Goal: Task Accomplishment & Management: Complete application form

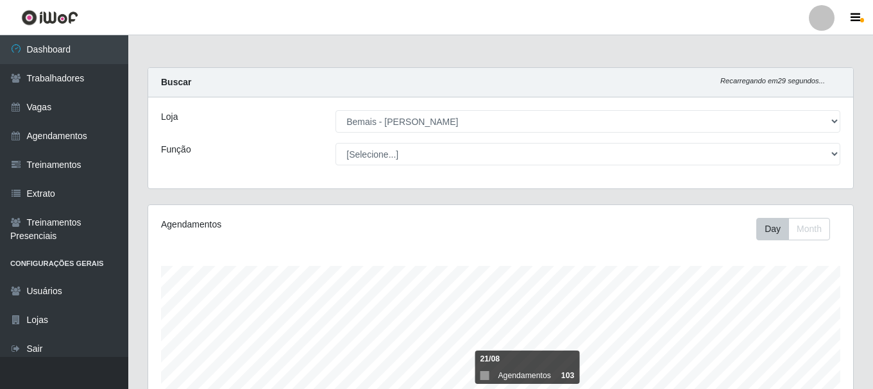
select select "230"
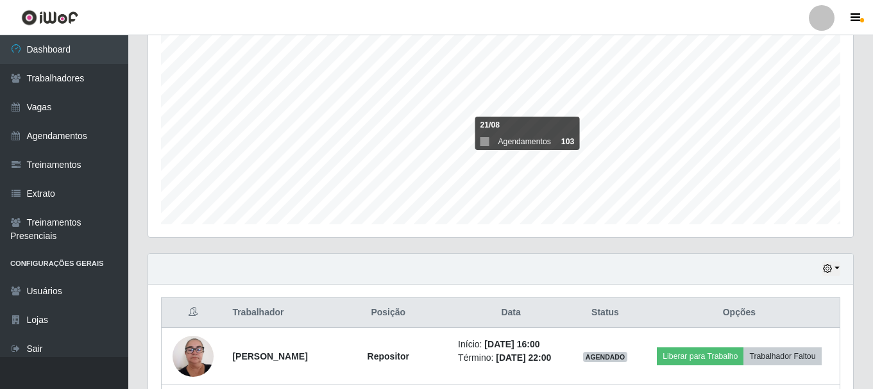
scroll to position [266, 705]
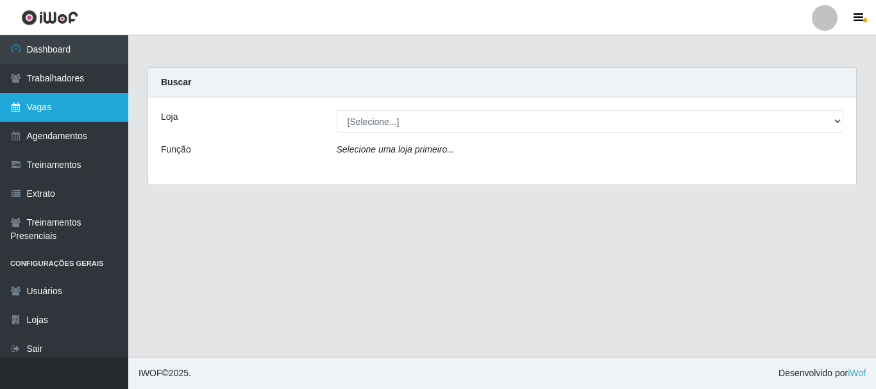
click at [23, 110] on link "Vagas" at bounding box center [64, 107] width 128 height 29
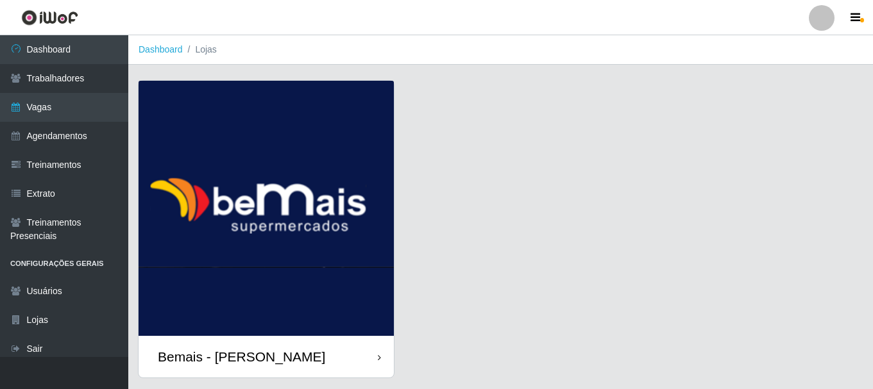
click at [256, 351] on div "Bemais - [PERSON_NAME]" at bounding box center [241, 357] width 167 height 16
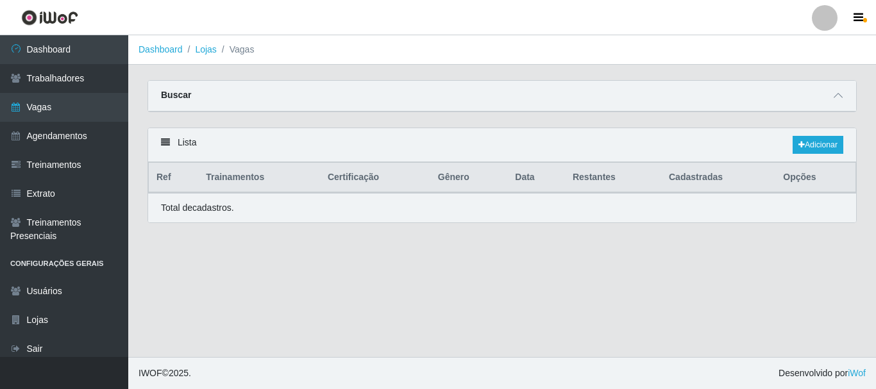
click at [257, 351] on main "Dashboard Lojas Vagas Carregando... Buscar Início em Término em Função Carregan…" at bounding box center [502, 196] width 748 height 322
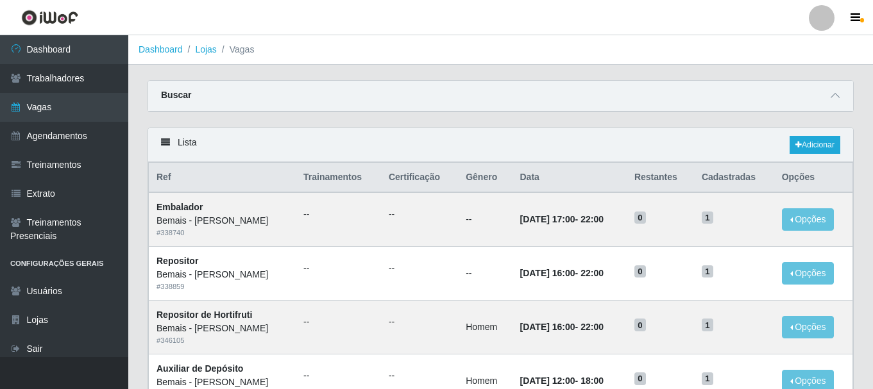
click at [699, 127] on div "Carregando... Buscar Início em Término em Função [Selecione...] ASG ASG + ASG +…" at bounding box center [500, 103] width 725 height 47
click at [833, 97] on icon at bounding box center [834, 95] width 9 height 9
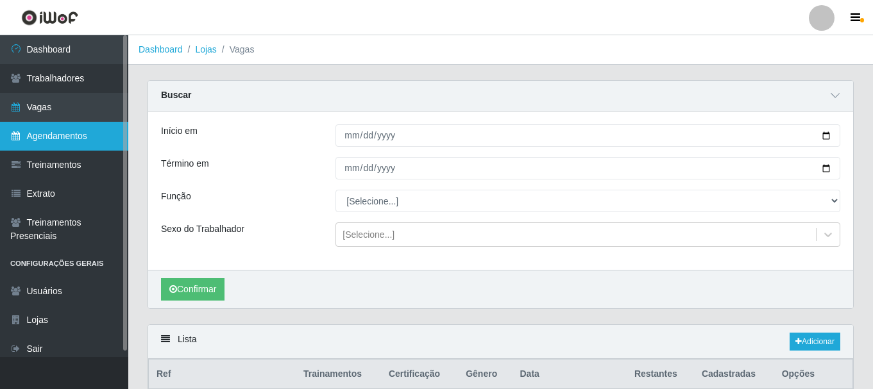
click at [58, 139] on link "Agendamentos" at bounding box center [64, 136] width 128 height 29
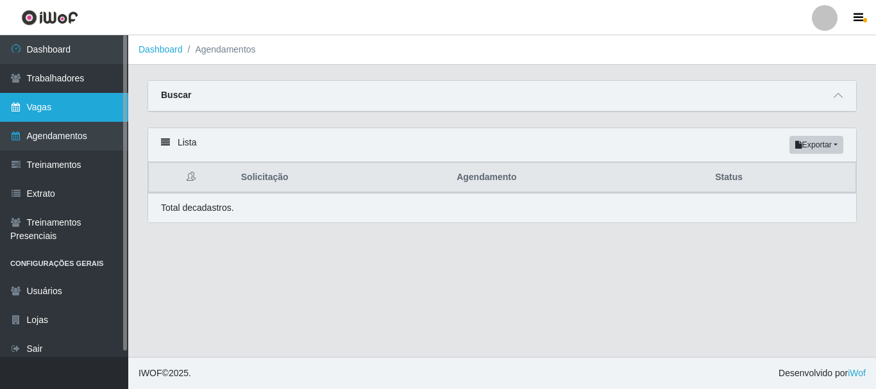
click at [42, 112] on link "Vagas" at bounding box center [64, 107] width 128 height 29
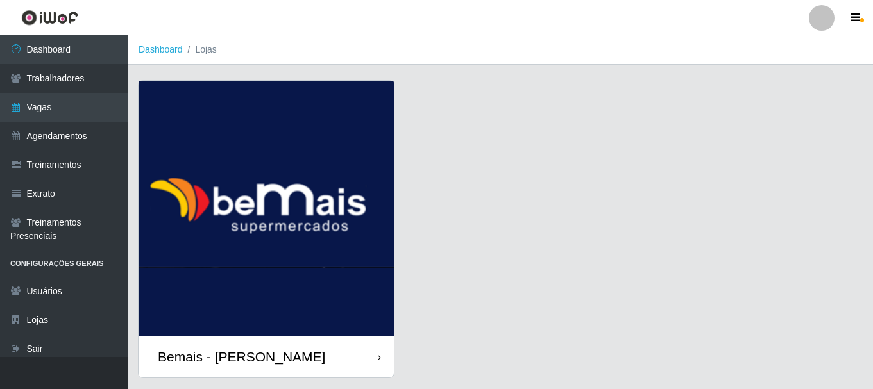
click at [287, 351] on div "Bemais - [PERSON_NAME]" at bounding box center [241, 357] width 167 height 16
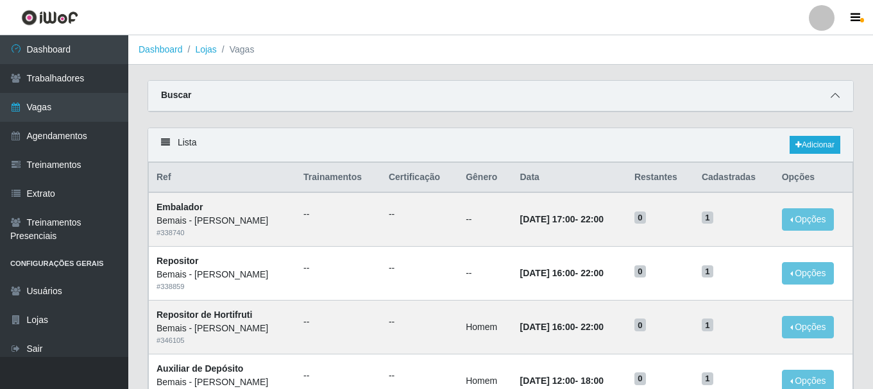
click at [837, 95] on icon at bounding box center [834, 95] width 9 height 9
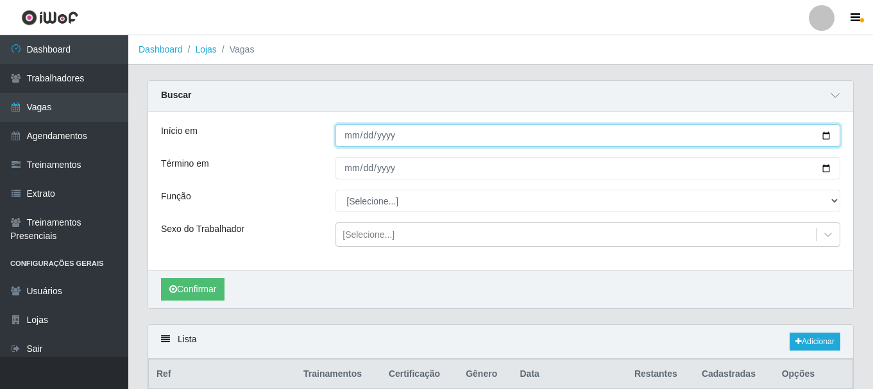
click at [351, 140] on input "Início em" at bounding box center [587, 135] width 505 height 22
click at [824, 133] on input "Início em" at bounding box center [587, 135] width 505 height 22
type input "2025-09-22"
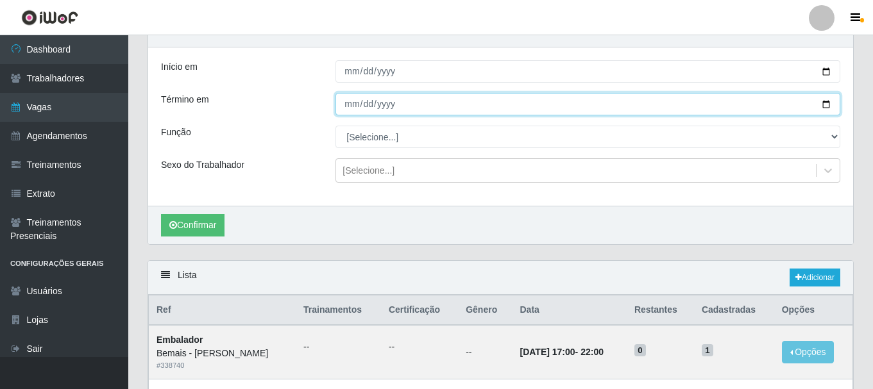
click at [827, 102] on input "Término em" at bounding box center [587, 104] width 505 height 22
type input "2025-09-23"
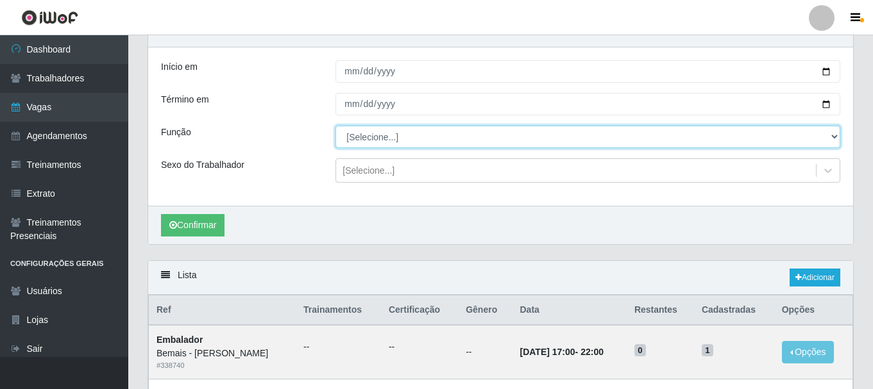
click at [828, 135] on select "[Selecione...] ASG ASG + ASG ++ Auxiliar de Depósito Auxiliar de Depósito + Aux…" at bounding box center [587, 137] width 505 height 22
select select "1"
click at [335, 126] on select "[Selecione...] ASG ASG + ASG ++ Auxiliar de Depósito Auxiliar de Depósito + Aux…" at bounding box center [587, 137] width 505 height 22
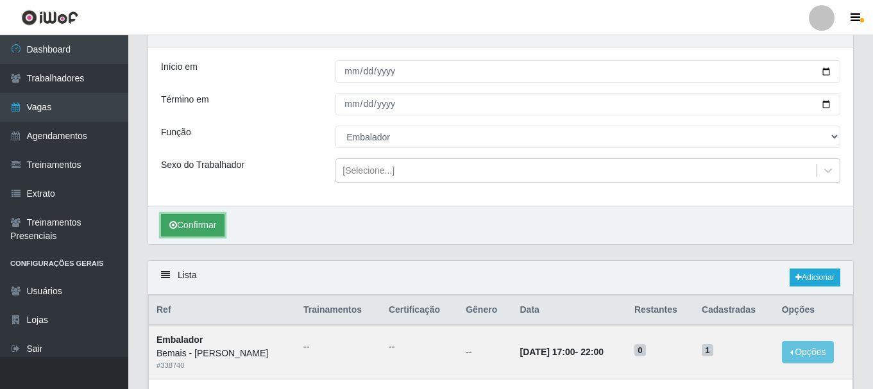
scroll to position [128, 0]
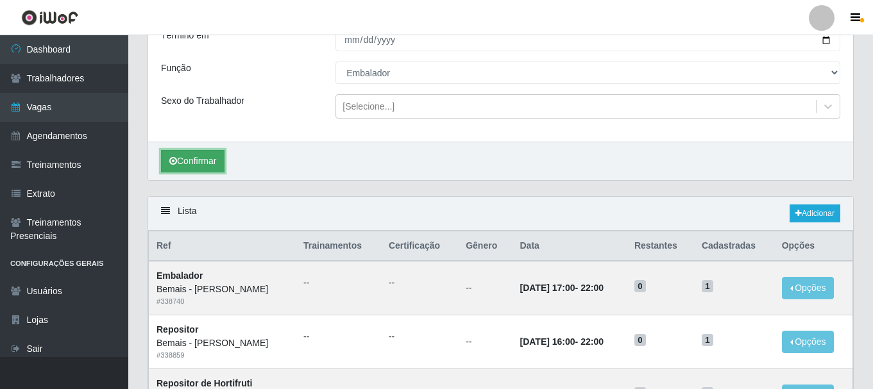
click at [193, 160] on button "Confirmar" at bounding box center [192, 161] width 63 height 22
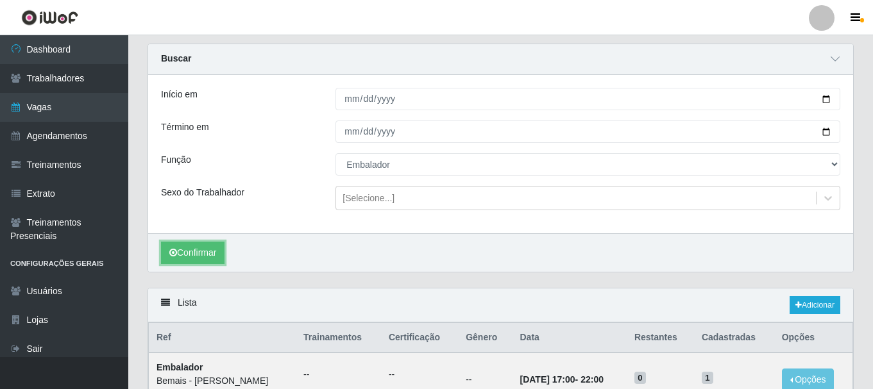
scroll to position [15, 0]
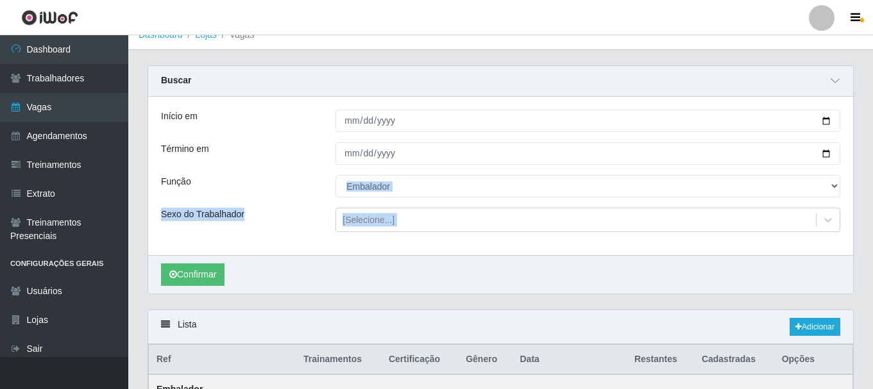
drag, startPoint x: 144, startPoint y: 287, endPoint x: 297, endPoint y: 165, distance: 196.2
click at [274, 147] on div "Carregando... Buscar Início em 2025-09-22 Término em 2025-09-23 Função [Selecio…" at bounding box center [500, 187] width 725 height 244
click at [420, 279] on div "Confirmar" at bounding box center [500, 274] width 705 height 38
drag, startPoint x: 541, startPoint y: 263, endPoint x: 513, endPoint y: 273, distance: 29.2
click at [513, 273] on div "Confirmar" at bounding box center [500, 274] width 705 height 38
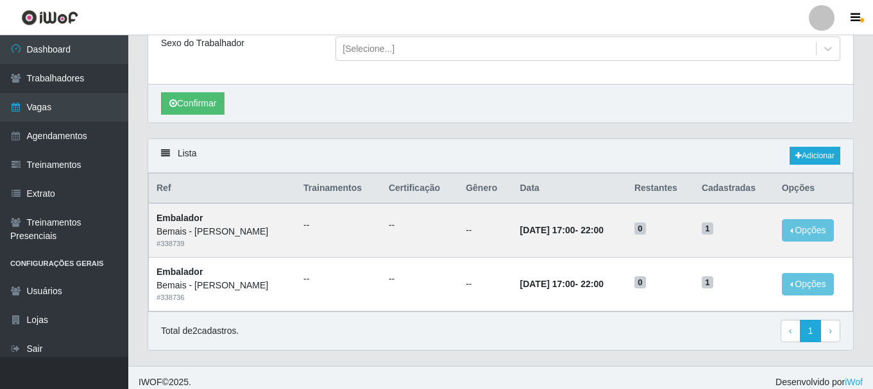
scroll to position [196, 0]
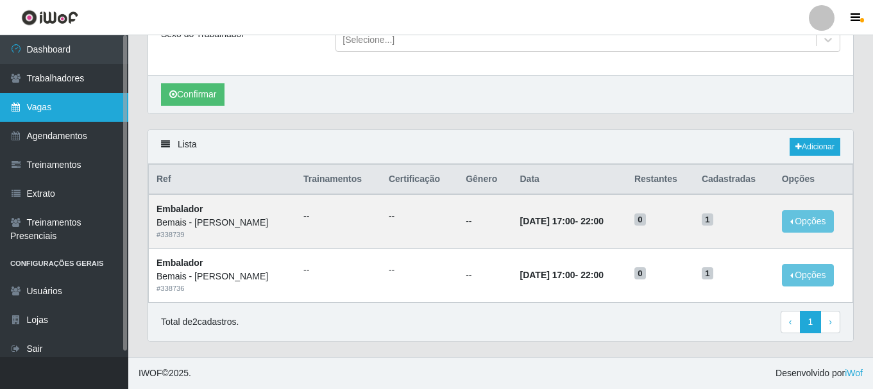
click at [29, 112] on link "Vagas" at bounding box center [64, 107] width 128 height 29
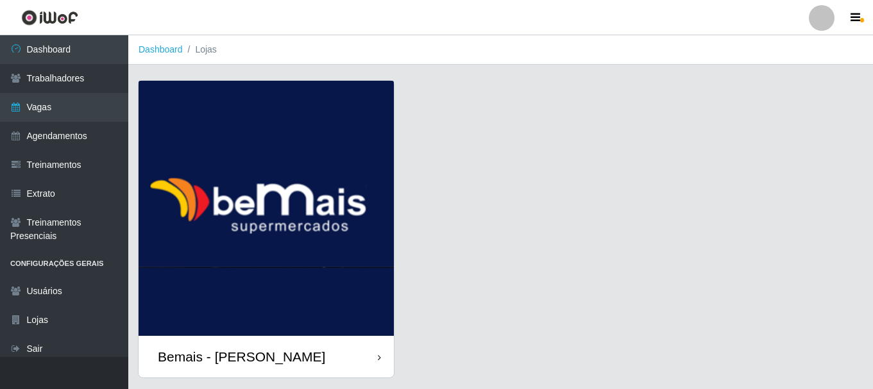
click at [252, 360] on div "Bemais - [PERSON_NAME]" at bounding box center [241, 357] width 167 height 16
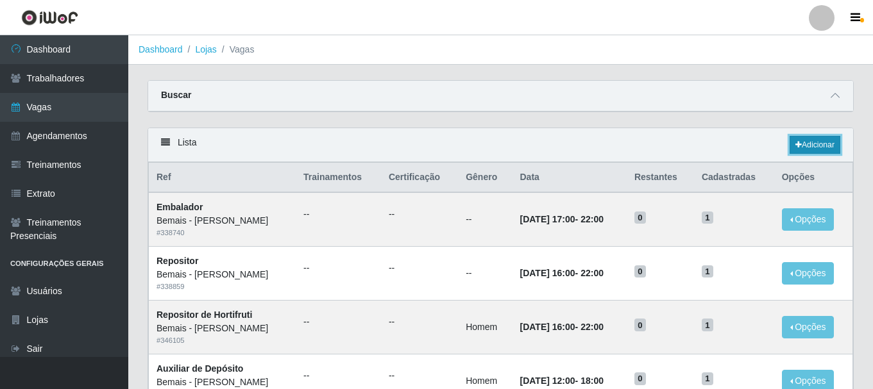
click at [811, 147] on link "Adicionar" at bounding box center [814, 145] width 51 height 18
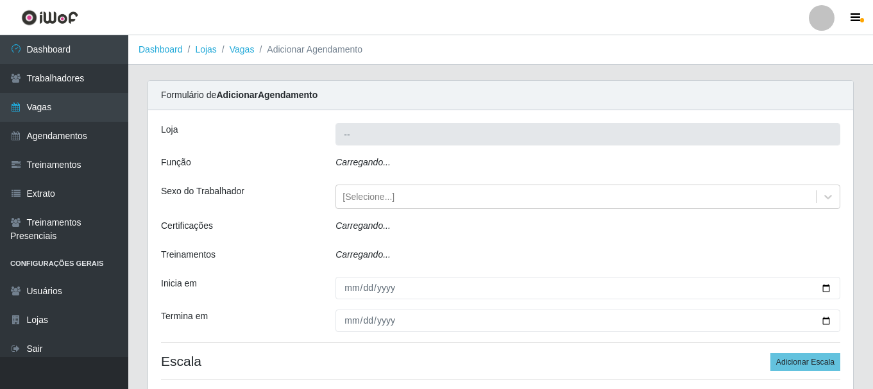
type input "Bemais - [PERSON_NAME]"
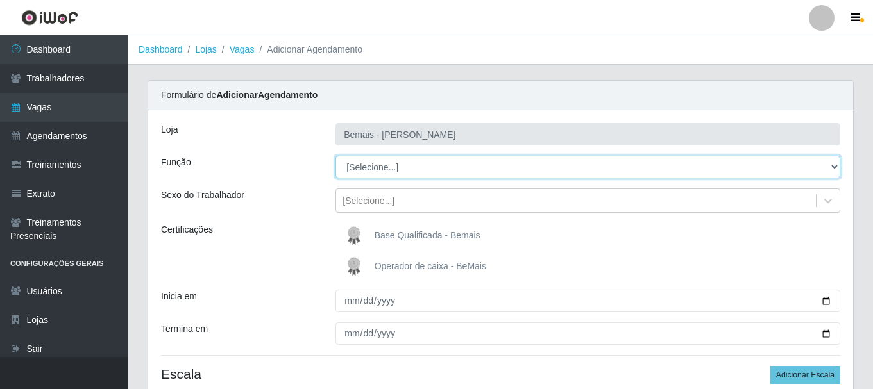
click at [834, 164] on select "[Selecione...] ASG ASG + ASG ++ Auxiliar de Depósito Auxiliar de Depósito + Aux…" at bounding box center [587, 167] width 505 height 22
click at [335, 156] on select "[Selecione...] ASG ASG + ASG ++ Auxiliar de Depósito Auxiliar de Depósito + Aux…" at bounding box center [587, 167] width 505 height 22
click at [835, 166] on select "[Selecione...] ASG ASG + ASG ++ Auxiliar de Depósito Auxiliar de Depósito + Aux…" at bounding box center [587, 167] width 505 height 22
select select "1"
click at [335, 156] on select "[Selecione...] ASG ASG + ASG ++ Auxiliar de Depósito Auxiliar de Depósito + Aux…" at bounding box center [587, 167] width 505 height 22
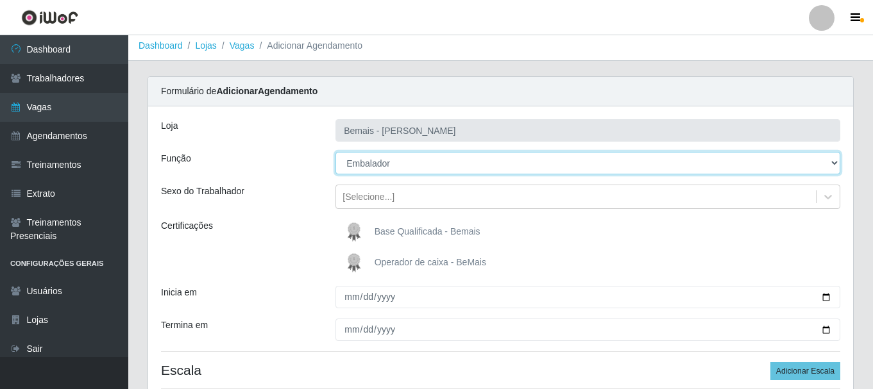
scroll to position [64, 0]
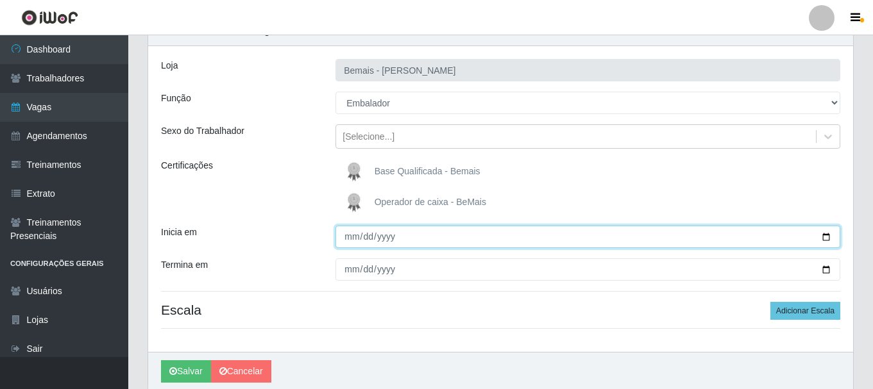
click at [351, 239] on input "Inicia em" at bounding box center [587, 237] width 505 height 22
click at [823, 235] on input "Inicia em" at bounding box center [587, 237] width 505 height 22
type input "2025-09-23"
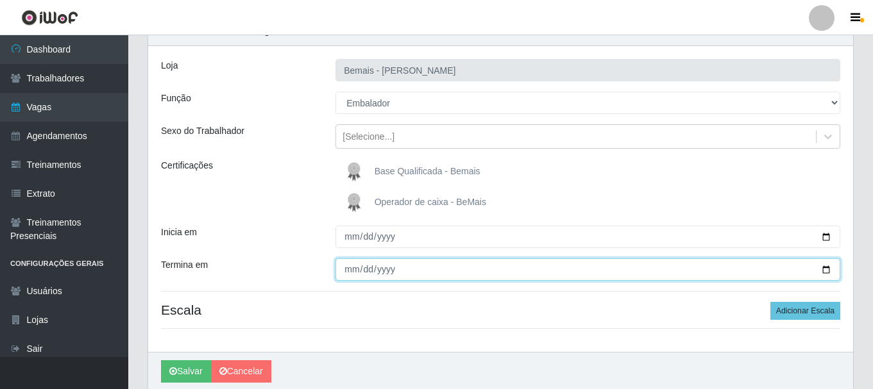
click at [825, 272] on input "Termina em" at bounding box center [587, 269] width 505 height 22
type input "2025-09-23"
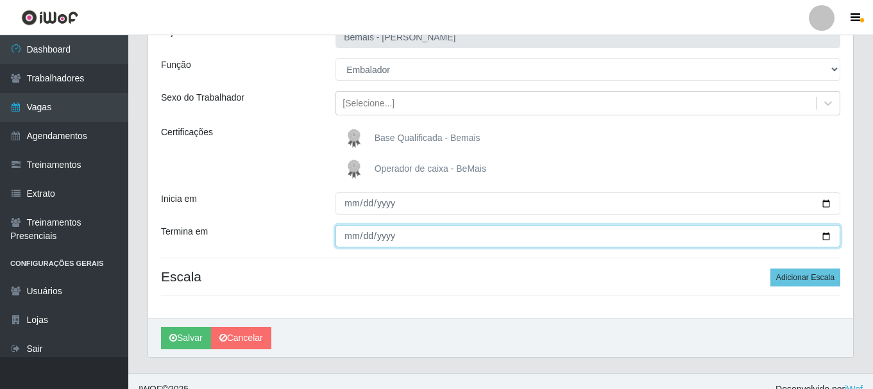
scroll to position [113, 0]
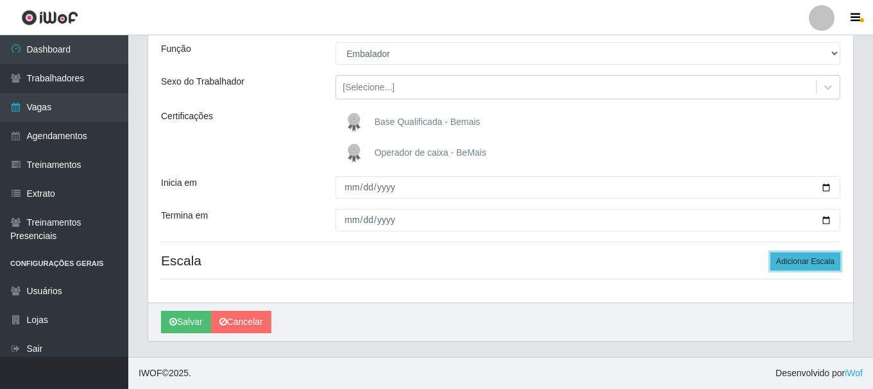
click at [796, 262] on button "Adicionar Escala" at bounding box center [805, 262] width 70 height 18
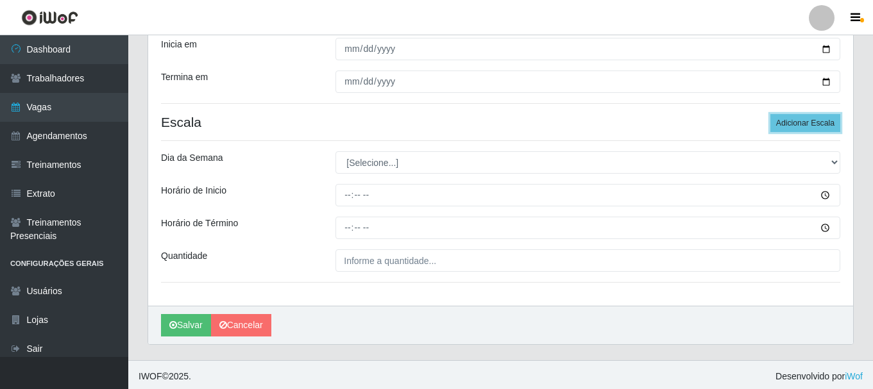
scroll to position [255, 0]
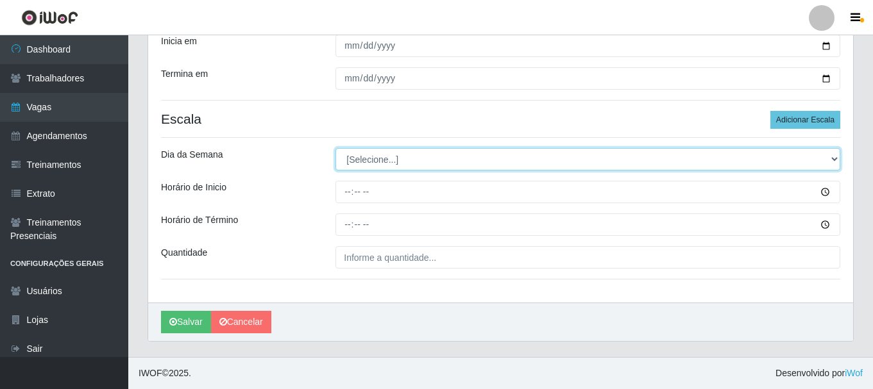
click at [836, 158] on select "[Selecione...] Segunda Terça Quarta Quinta Sexta Sábado Domingo" at bounding box center [587, 159] width 505 height 22
select select "2"
click at [335, 148] on select "[Selecione...] Segunda Terça Quarta Quinta Sexta Sábado Domingo" at bounding box center [587, 159] width 505 height 22
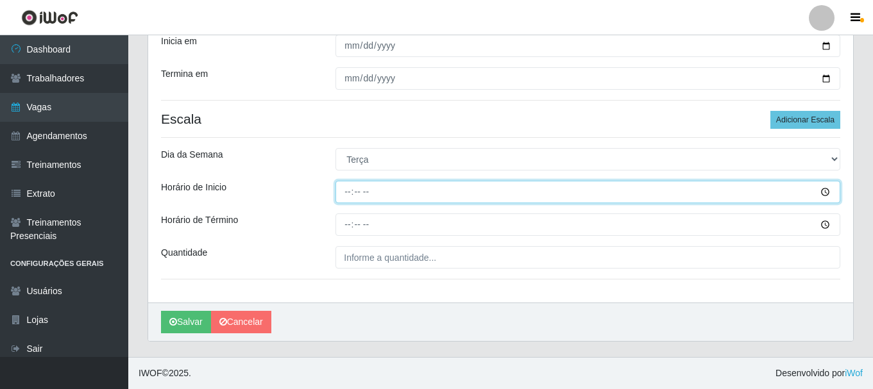
click at [348, 190] on input "Horário de Inicio" at bounding box center [587, 192] width 505 height 22
type input "17:00"
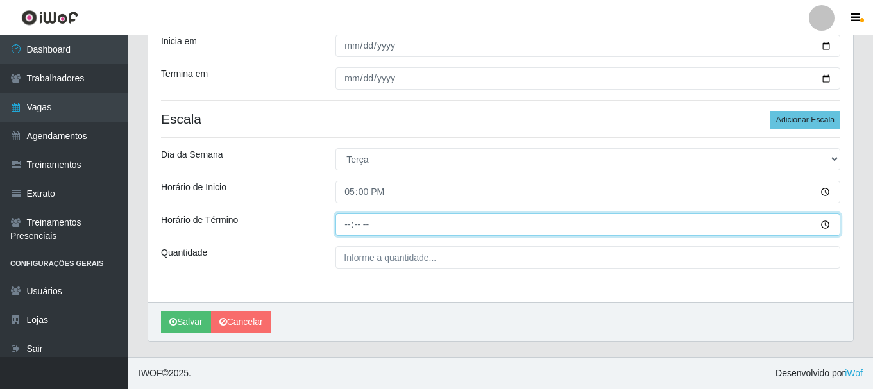
click at [351, 223] on input "Horário de Término" at bounding box center [587, 225] width 505 height 22
type input "22:00"
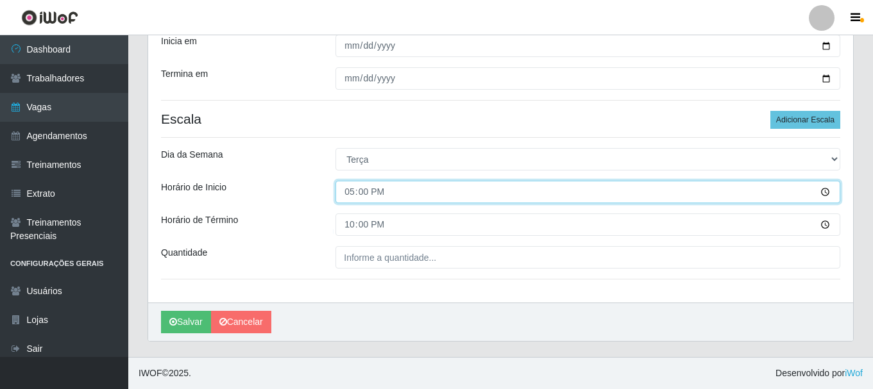
click at [355, 197] on input "17:00" at bounding box center [587, 192] width 505 height 22
type input "16:00"
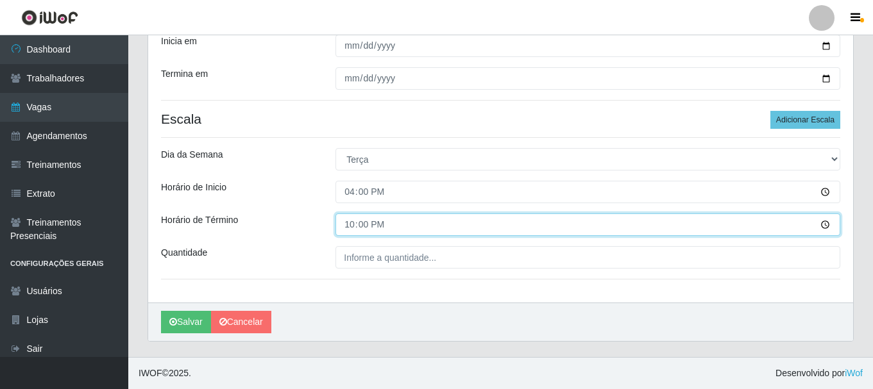
click at [345, 226] on input "22:00" at bounding box center [587, 225] width 505 height 22
type input "16:00"
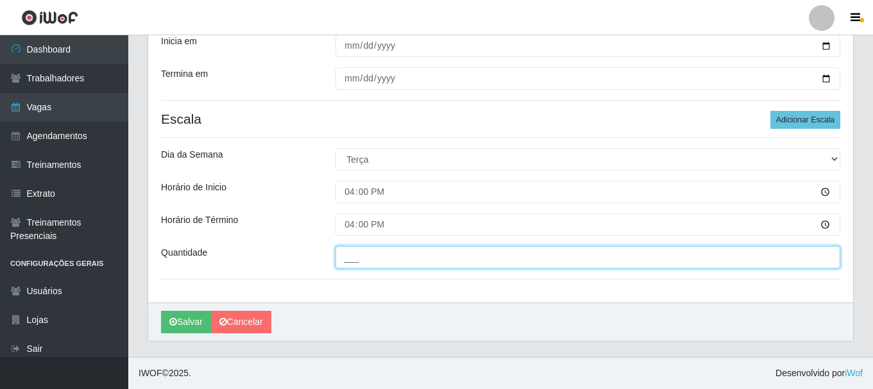
click at [406, 251] on input "___" at bounding box center [587, 257] width 505 height 22
type input "4__"
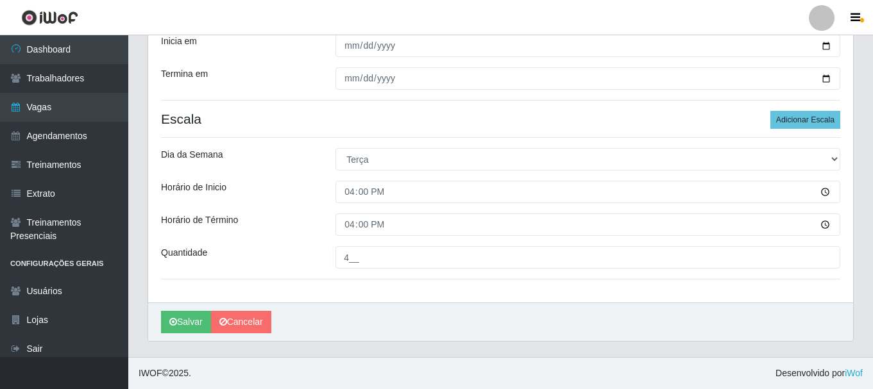
click at [416, 290] on div "Loja Bemais - Ruy Carneiro Função [Selecione...] ASG ASG + ASG ++ Auxiliar de D…" at bounding box center [500, 79] width 705 height 448
click at [192, 322] on button "Salvar" at bounding box center [186, 322] width 50 height 22
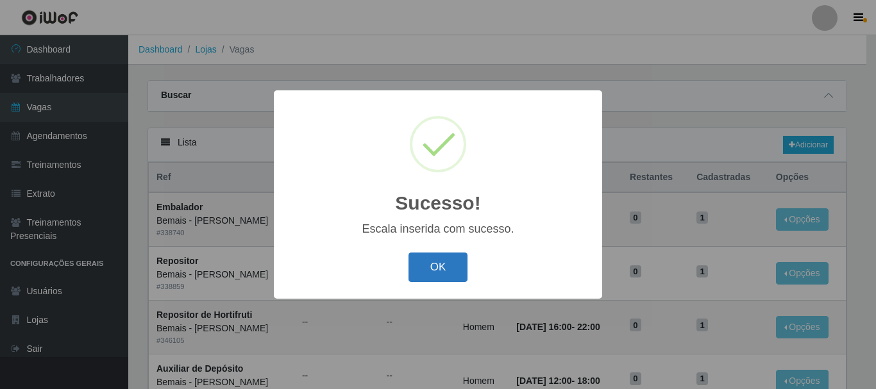
click at [455, 262] on button "OK" at bounding box center [438, 268] width 60 height 30
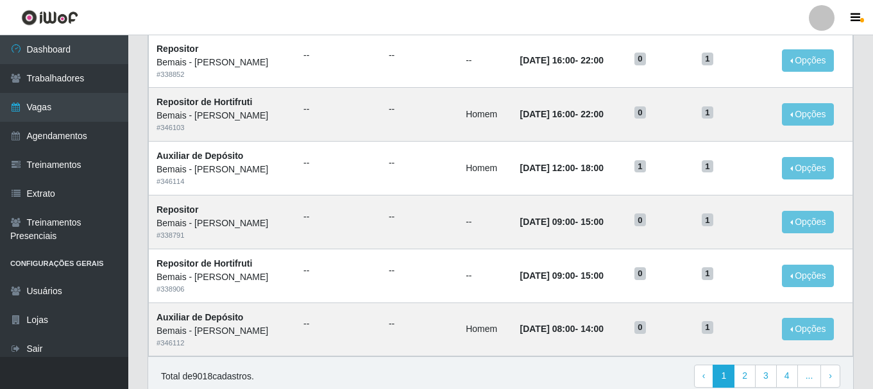
scroll to position [698, 0]
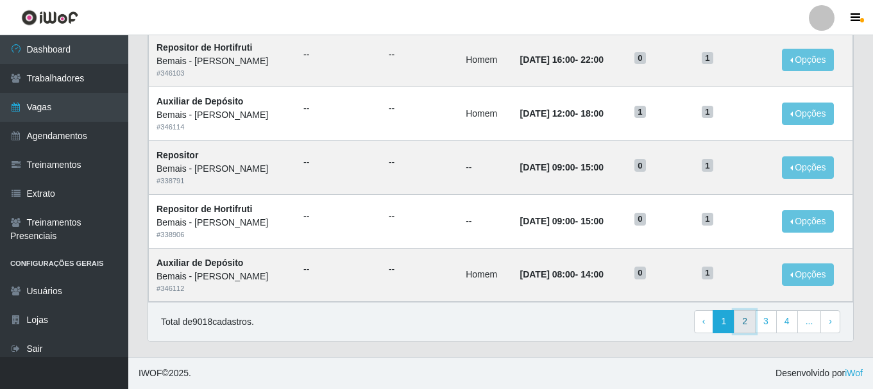
click at [753, 327] on link "2" at bounding box center [745, 321] width 22 height 23
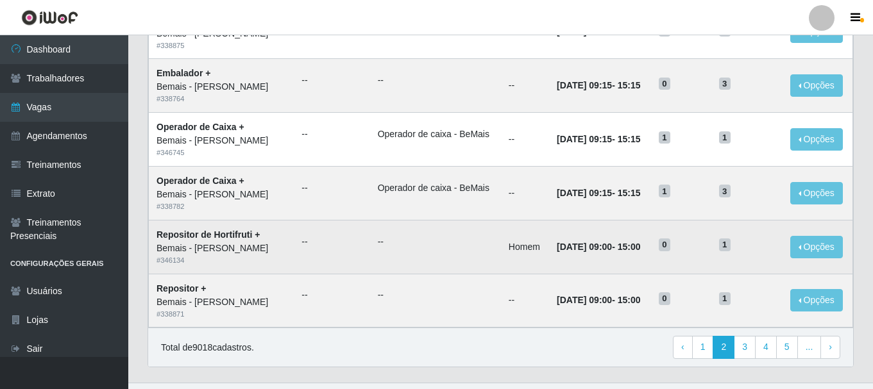
scroll to position [634, 0]
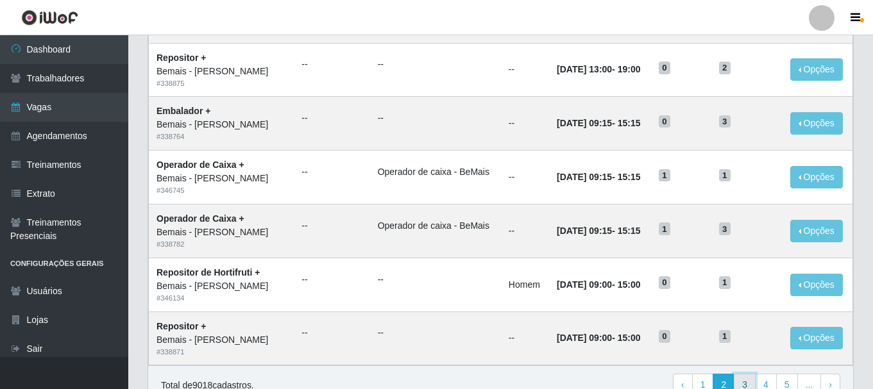
click at [752, 381] on link "3" at bounding box center [745, 385] width 22 height 23
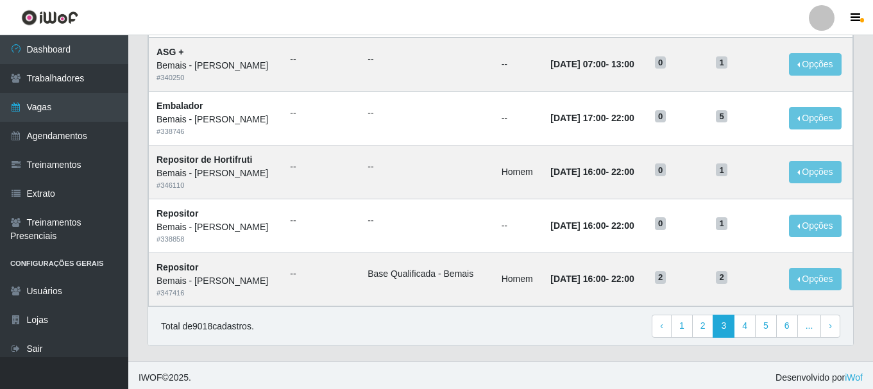
scroll to position [698, 0]
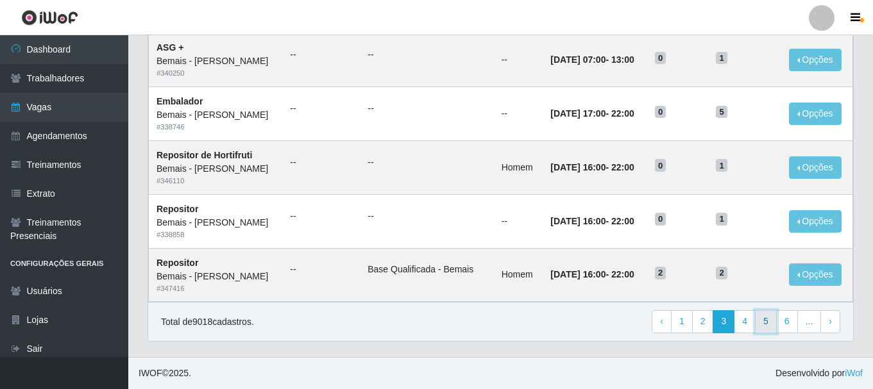
click at [761, 328] on link "5" at bounding box center [766, 321] width 22 height 23
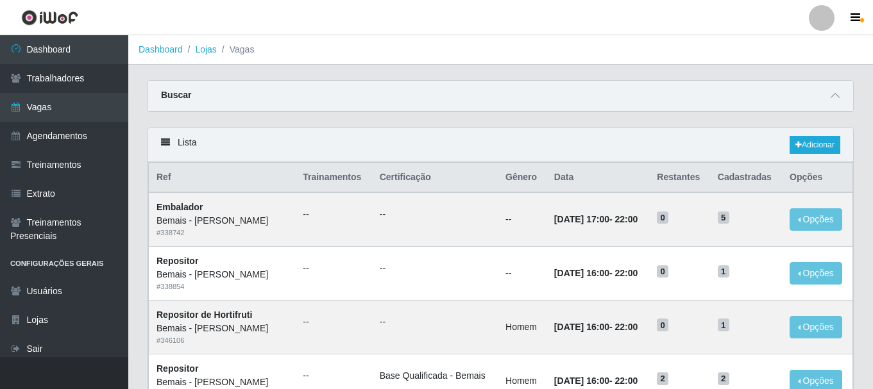
click at [794, 45] on ol "Dashboard Lojas Vagas" at bounding box center [500, 49] width 744 height 29
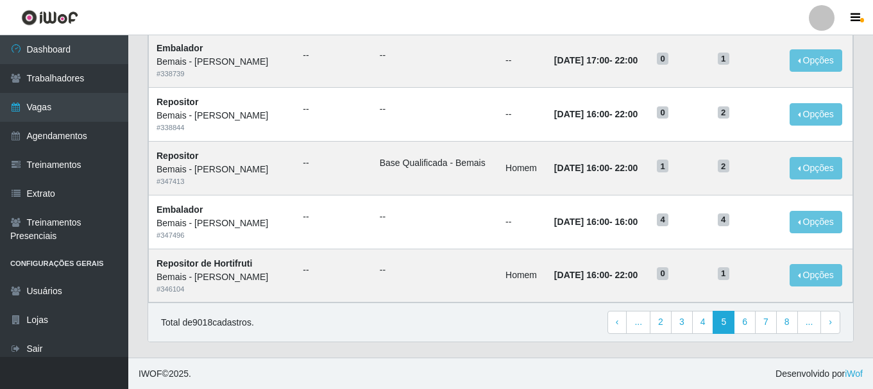
scroll to position [698, 0]
click at [743, 319] on link "6" at bounding box center [745, 321] width 22 height 23
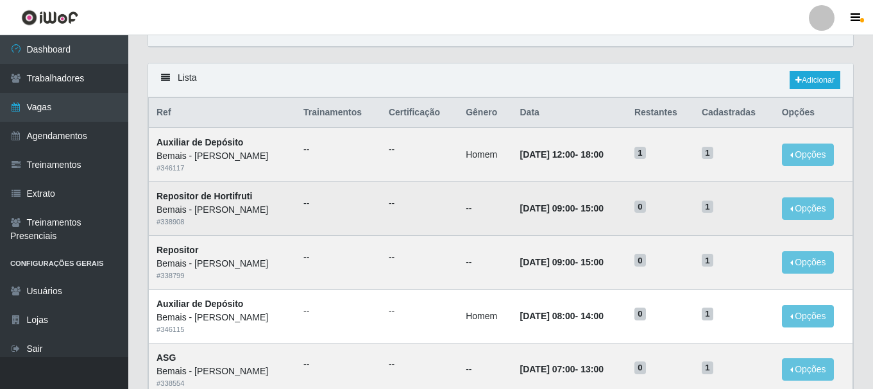
scroll to position [64, 0]
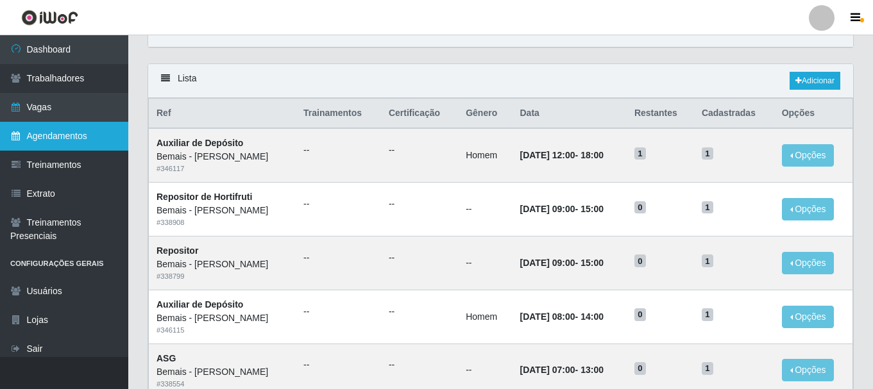
click at [72, 132] on link "Agendamentos" at bounding box center [64, 136] width 128 height 29
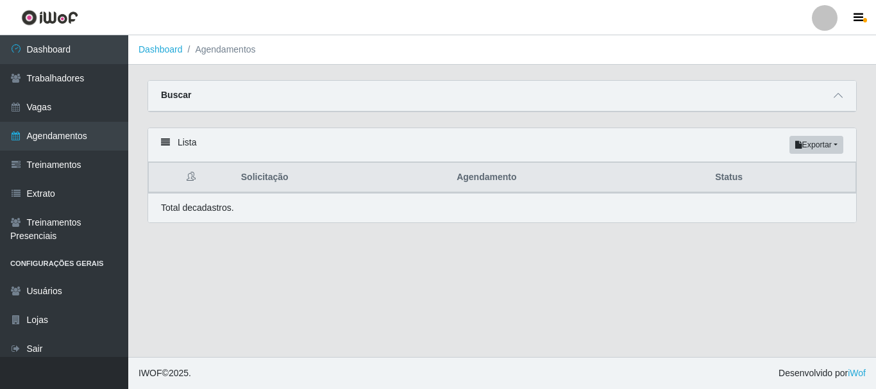
click at [472, 183] on th "Agendamento" at bounding box center [578, 178] width 258 height 30
click at [472, 178] on th "Agendamento" at bounding box center [578, 178] width 258 height 30
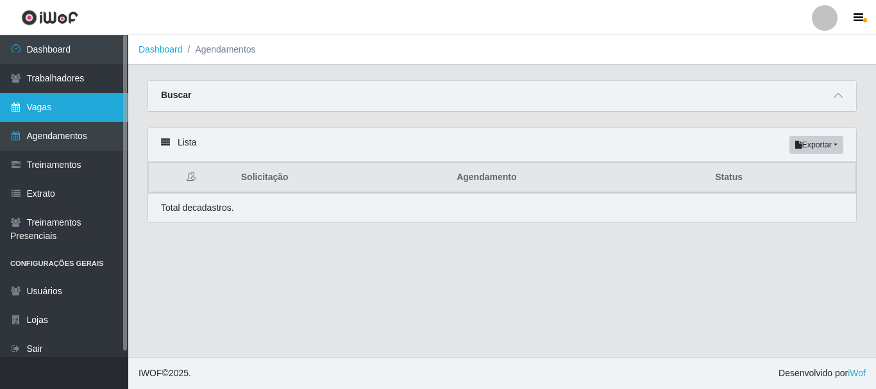
click at [47, 111] on link "Vagas" at bounding box center [64, 107] width 128 height 29
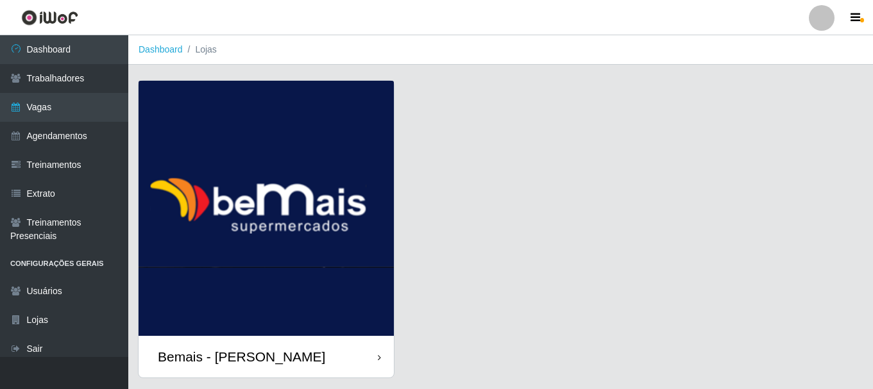
click at [246, 351] on div "Bemais - [PERSON_NAME]" at bounding box center [241, 357] width 167 height 16
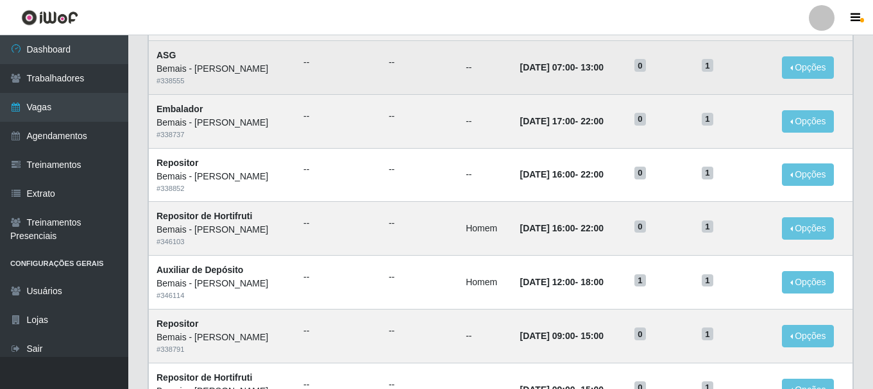
scroll to position [698, 0]
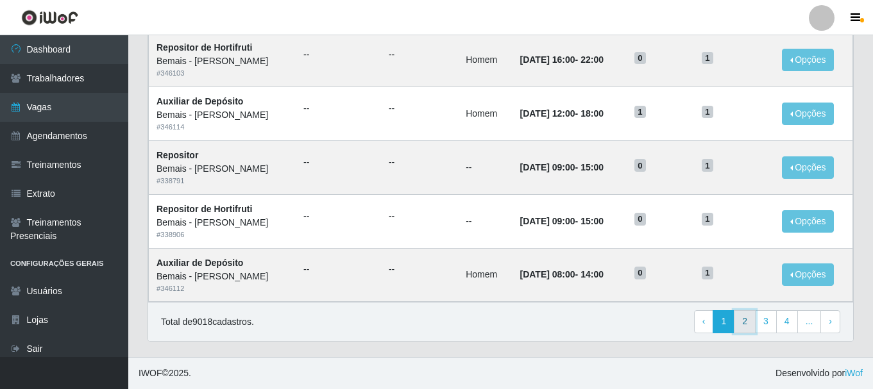
click at [741, 321] on link "2" at bounding box center [745, 321] width 22 height 23
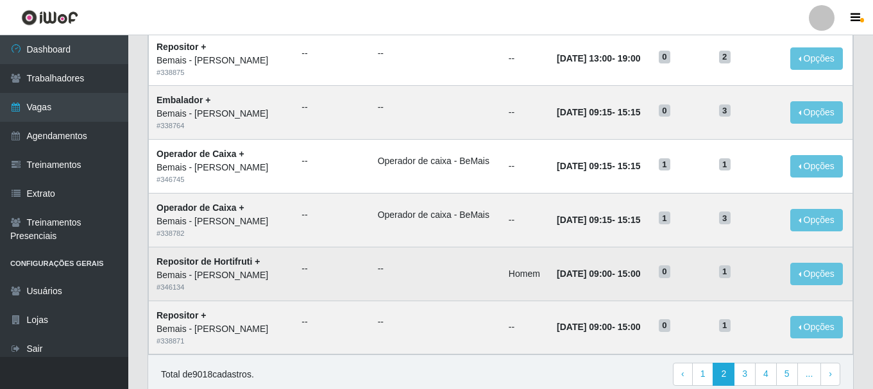
scroll to position [698, 0]
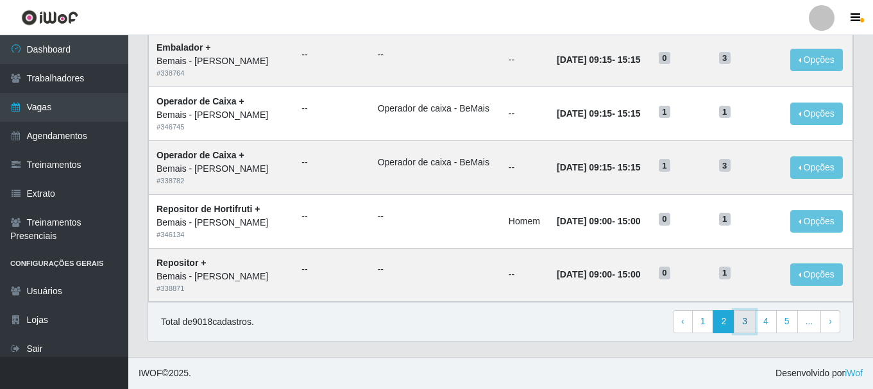
click at [747, 324] on link "3" at bounding box center [745, 321] width 22 height 23
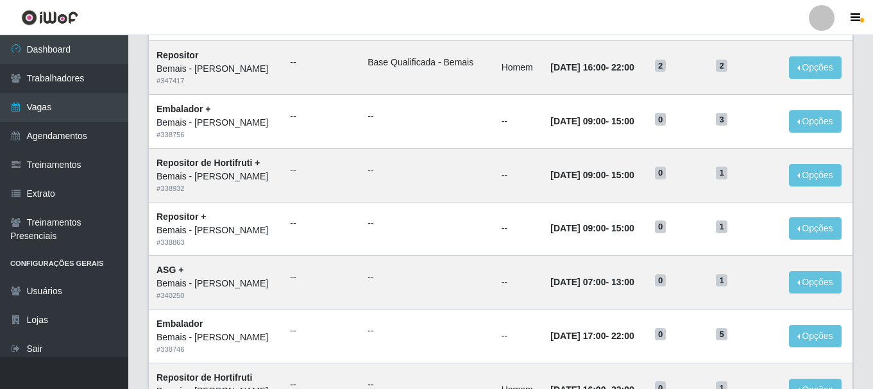
scroll to position [698, 0]
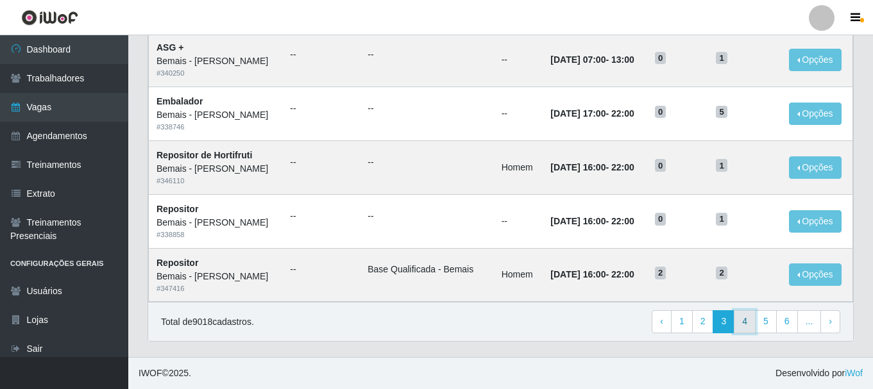
click at [749, 324] on link "4" at bounding box center [745, 321] width 22 height 23
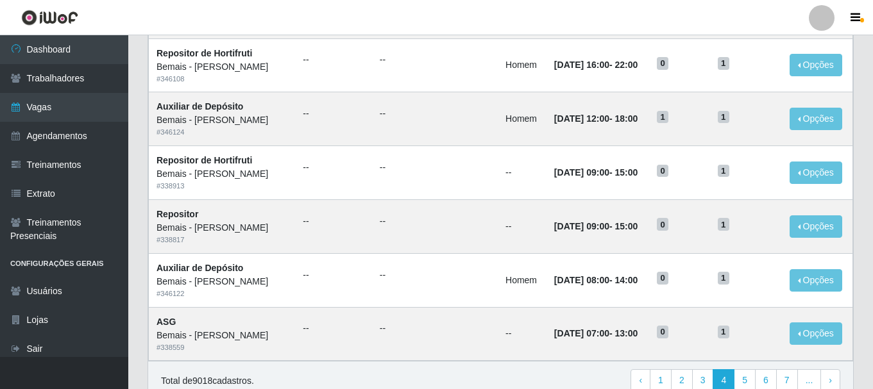
scroll to position [698, 0]
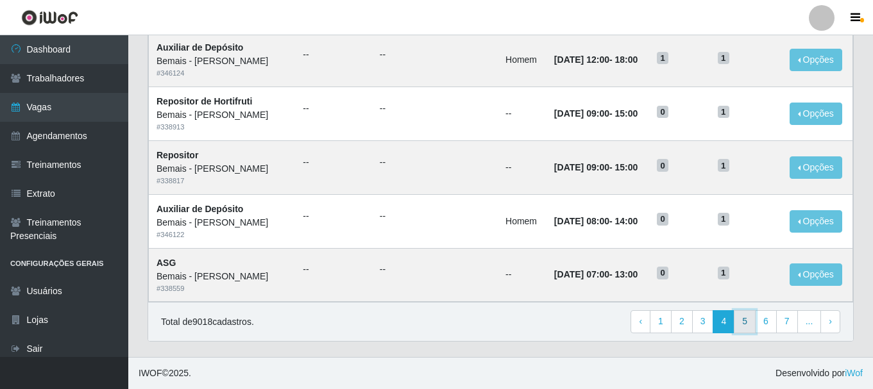
click at [746, 321] on link "5" at bounding box center [745, 321] width 22 height 23
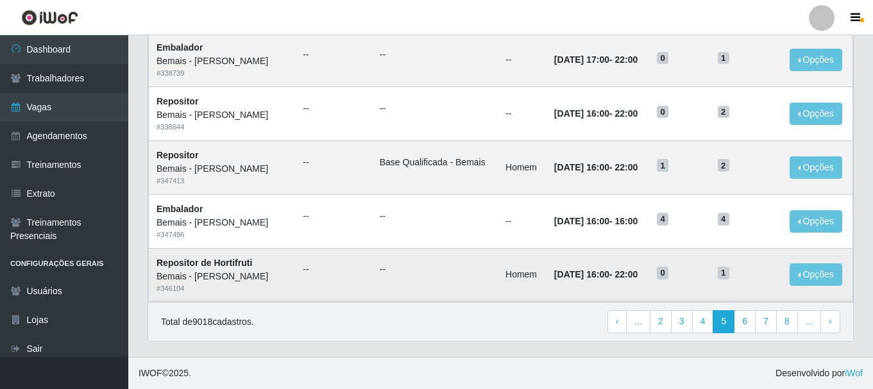
scroll to position [698, 0]
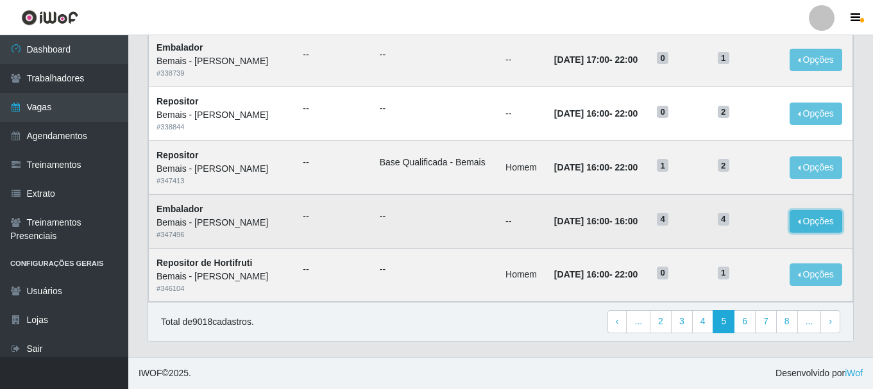
click at [825, 219] on button "Opções" at bounding box center [815, 221] width 53 height 22
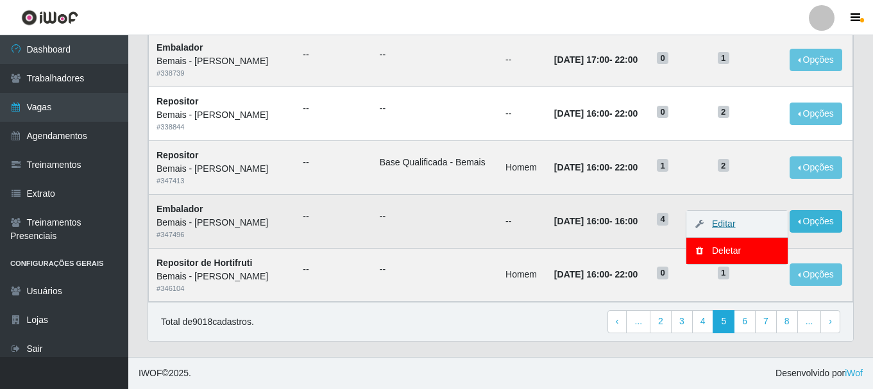
click at [735, 223] on link "Editar" at bounding box center [717, 224] width 37 height 10
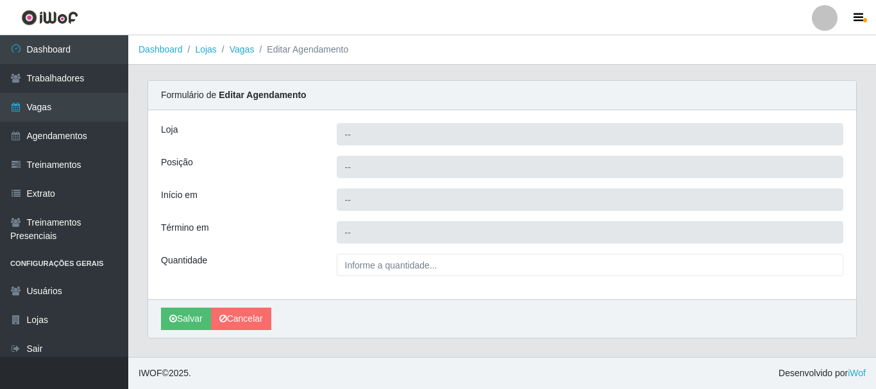
type input "Bemais - [PERSON_NAME]"
type input "Embalador"
type input "[DATE] 16:00:00"
type input "4__"
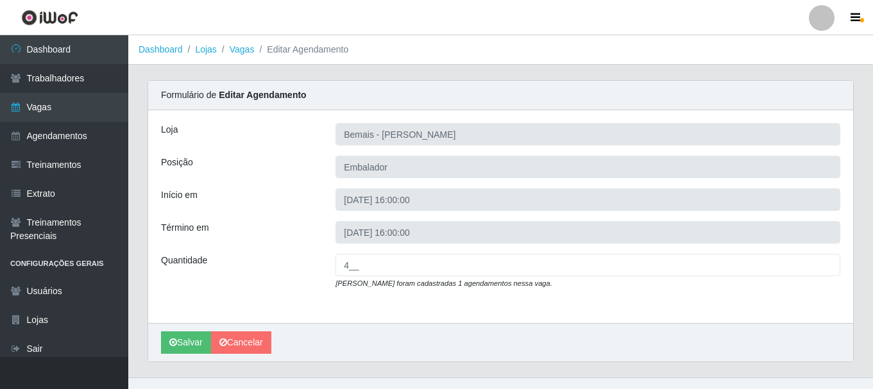
scroll to position [21, 0]
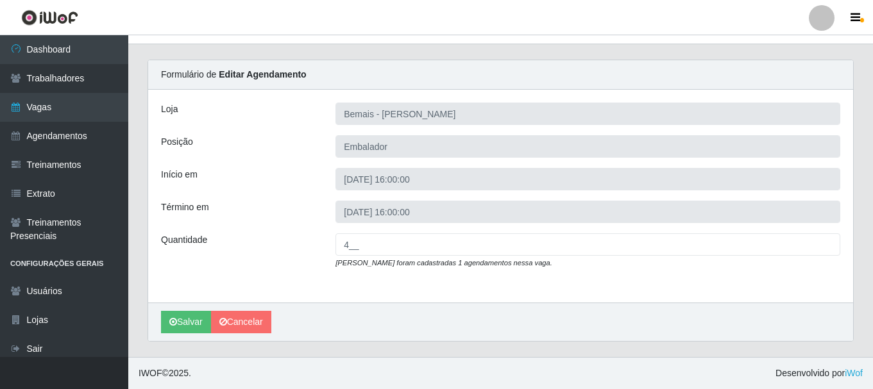
drag, startPoint x: 425, startPoint y: 214, endPoint x: 266, endPoint y: 214, distance: 159.0
click at [266, 214] on div "Término em" at bounding box center [238, 212] width 174 height 22
click at [249, 321] on link "Cancelar" at bounding box center [241, 322] width 60 height 22
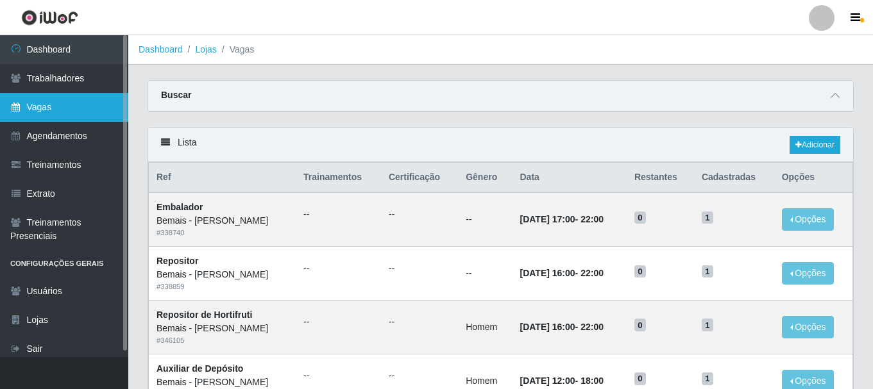
click at [58, 113] on link "Vagas" at bounding box center [64, 107] width 128 height 29
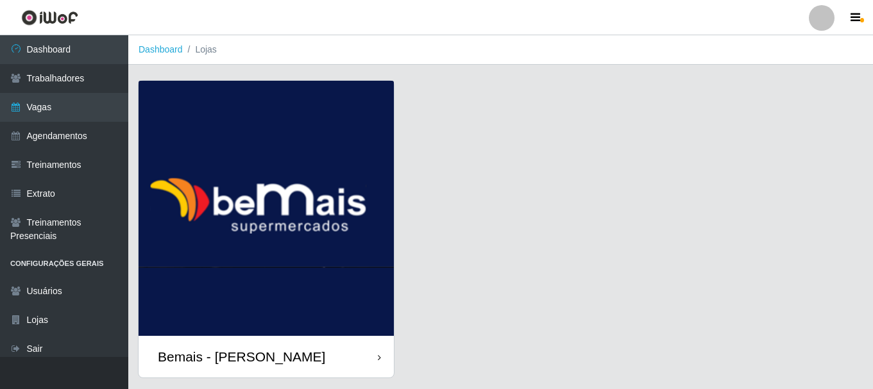
click at [294, 349] on div "Bemais - [PERSON_NAME]" at bounding box center [266, 357] width 255 height 42
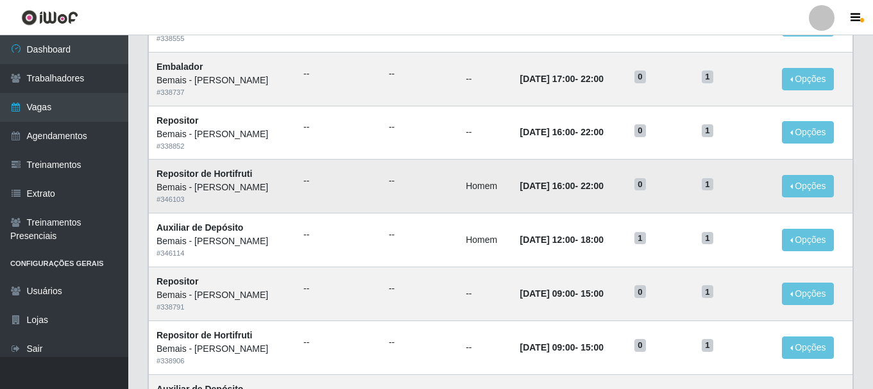
scroll to position [698, 0]
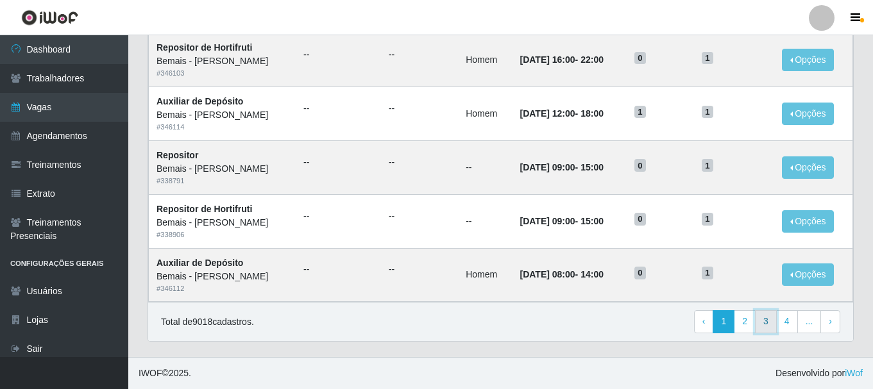
click at [768, 328] on link "3" at bounding box center [766, 321] width 22 height 23
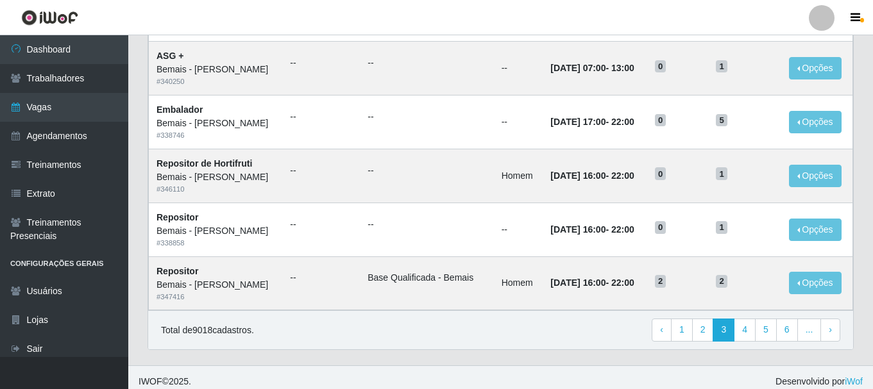
scroll to position [698, 0]
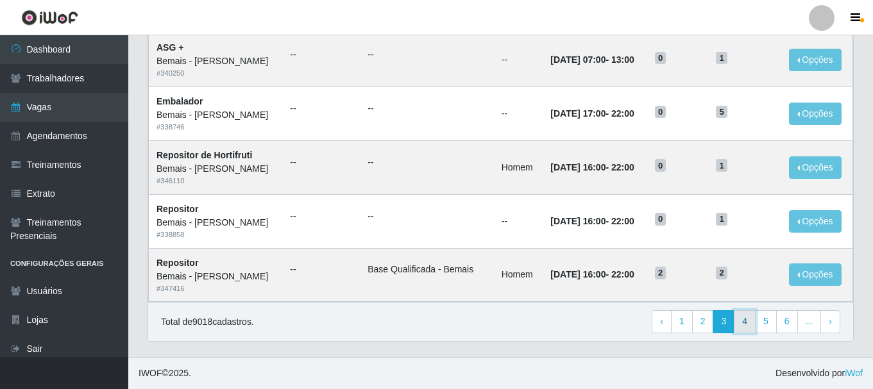
click at [746, 319] on link "4" at bounding box center [745, 321] width 22 height 23
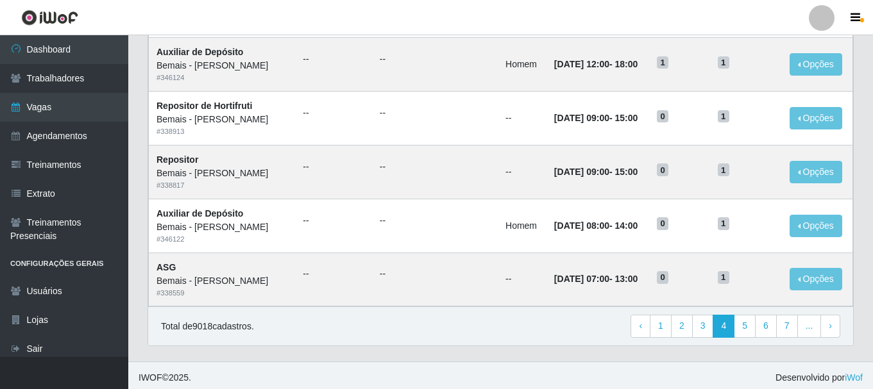
scroll to position [698, 0]
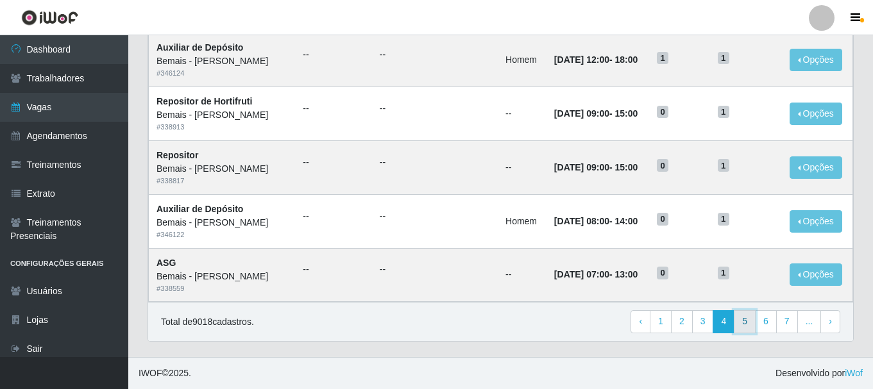
click at [743, 321] on link "5" at bounding box center [745, 321] width 22 height 23
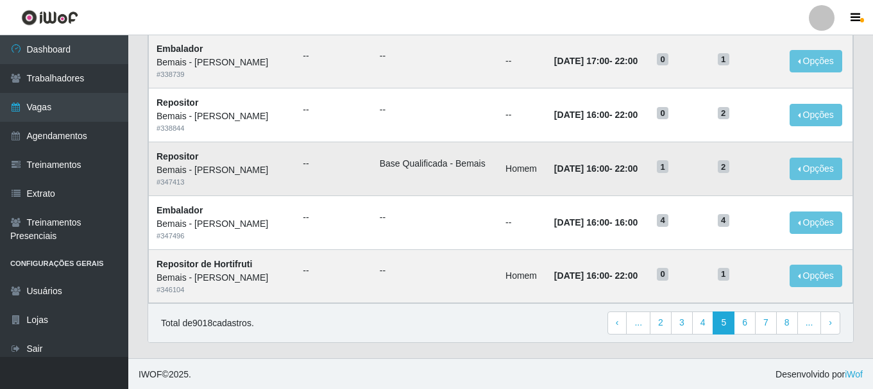
scroll to position [698, 0]
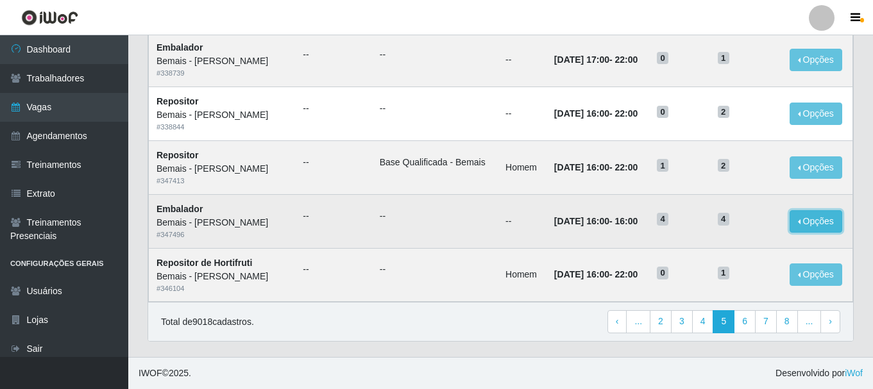
click at [800, 225] on button "Opções" at bounding box center [815, 221] width 53 height 22
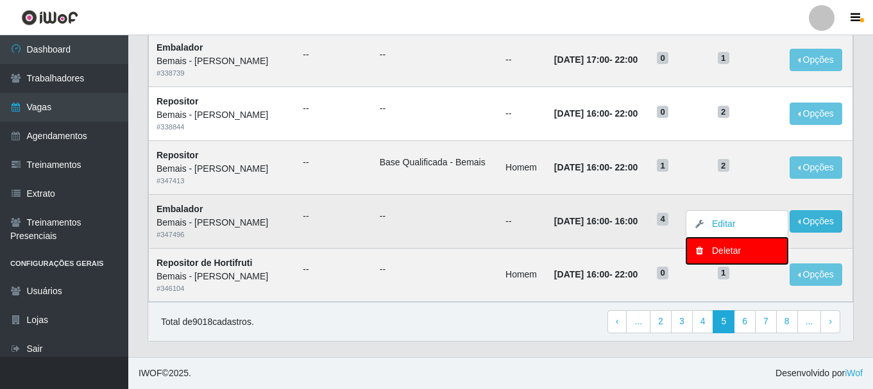
click at [748, 253] on div "Deletar" at bounding box center [737, 250] width 76 height 13
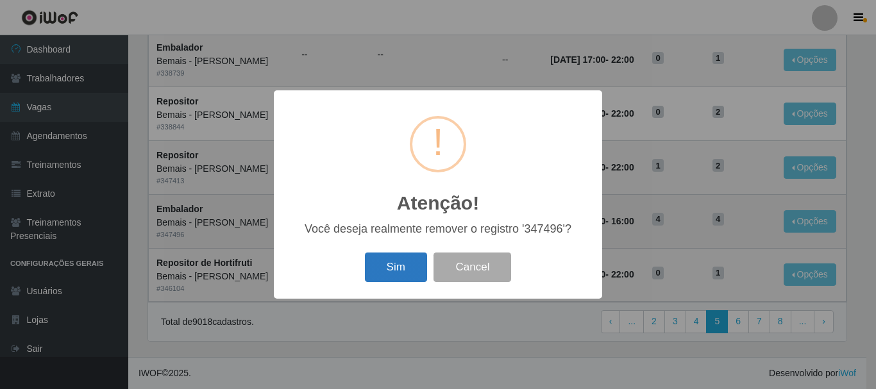
click at [396, 261] on button "Sim" at bounding box center [396, 268] width 62 height 30
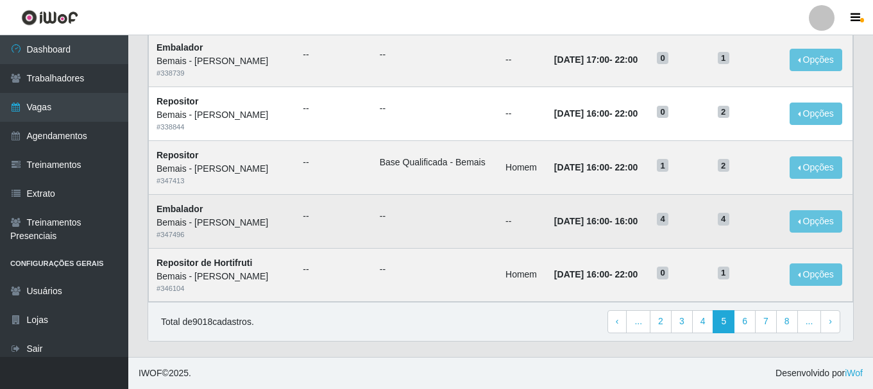
scroll to position [0, 0]
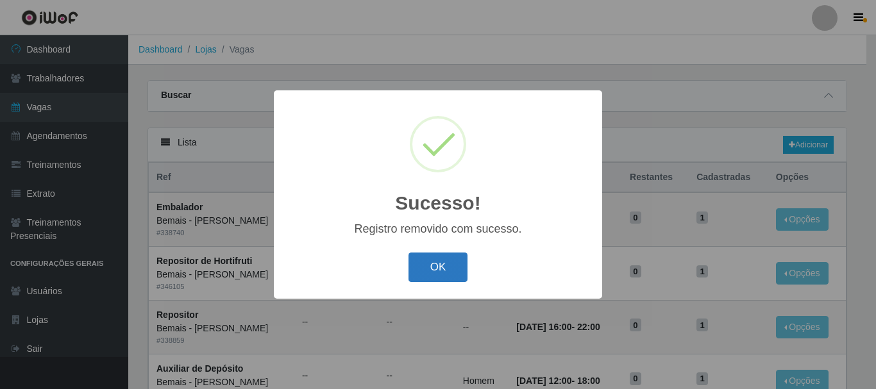
click at [433, 269] on button "OK" at bounding box center [438, 268] width 60 height 30
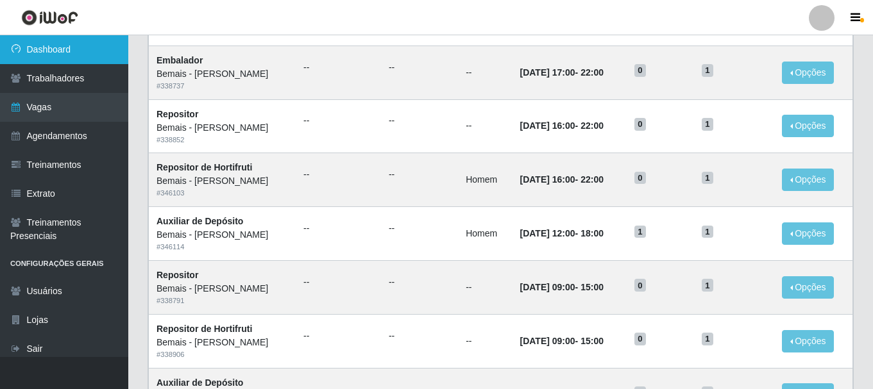
scroll to position [698, 0]
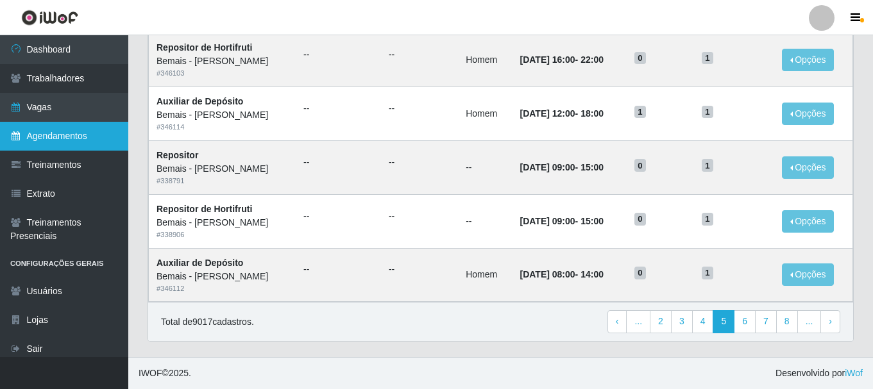
click at [56, 135] on link "Agendamentos" at bounding box center [64, 136] width 128 height 29
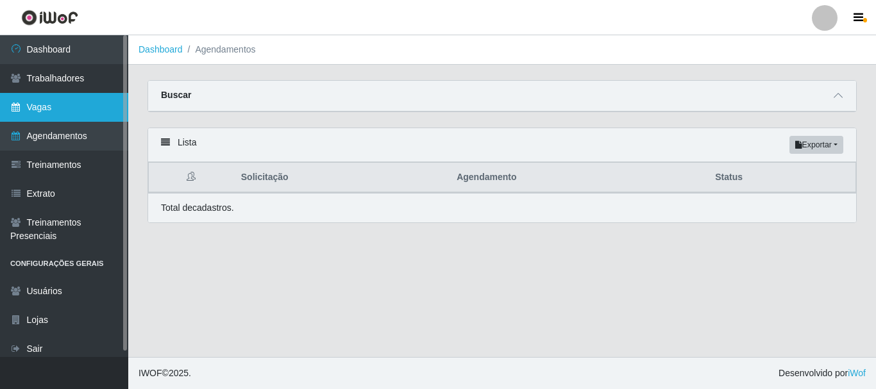
click at [40, 108] on link "Vagas" at bounding box center [64, 107] width 128 height 29
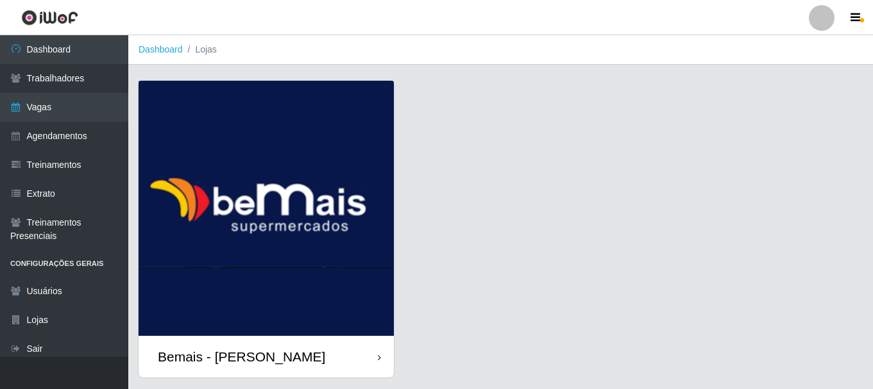
click at [271, 351] on div "Bemais - [PERSON_NAME]" at bounding box center [241, 357] width 167 height 16
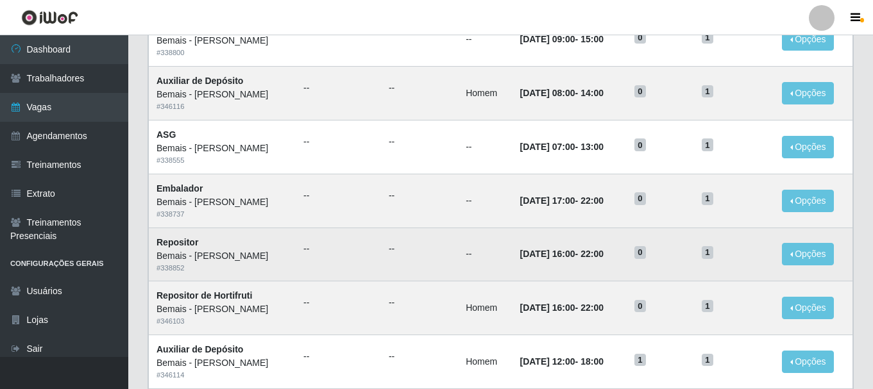
scroll to position [698, 0]
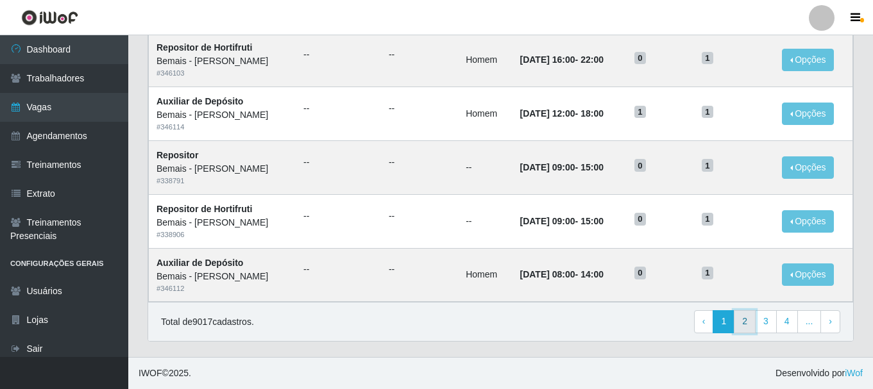
click at [750, 326] on link "2" at bounding box center [745, 321] width 22 height 23
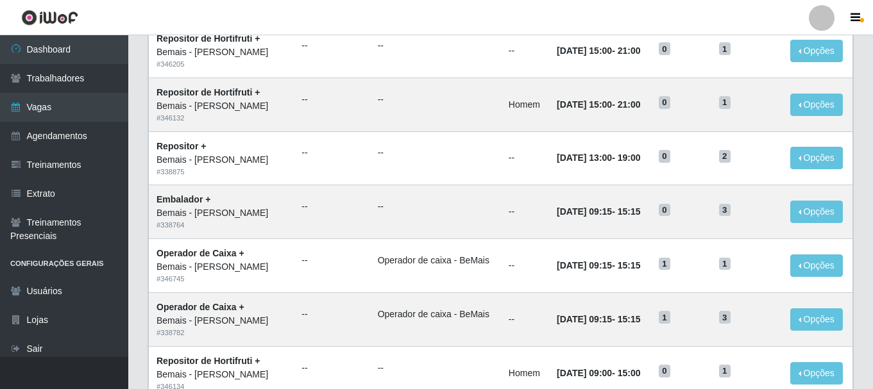
scroll to position [698, 0]
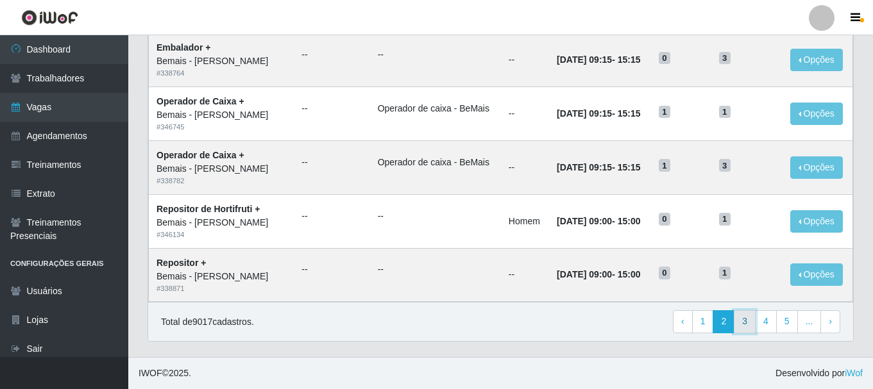
click at [748, 323] on link "3" at bounding box center [745, 321] width 22 height 23
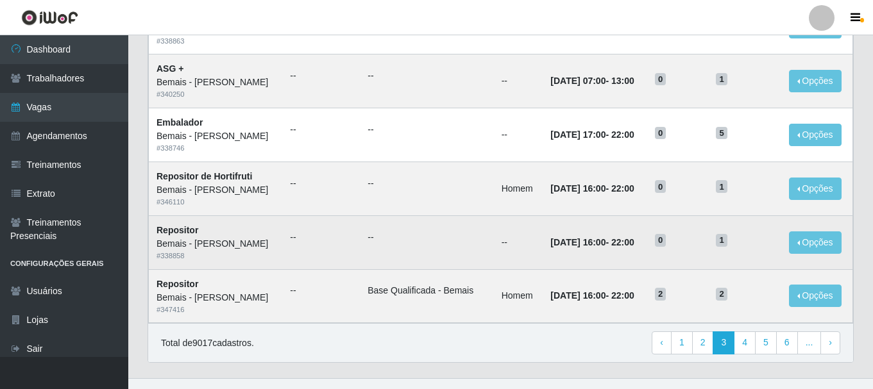
scroll to position [698, 0]
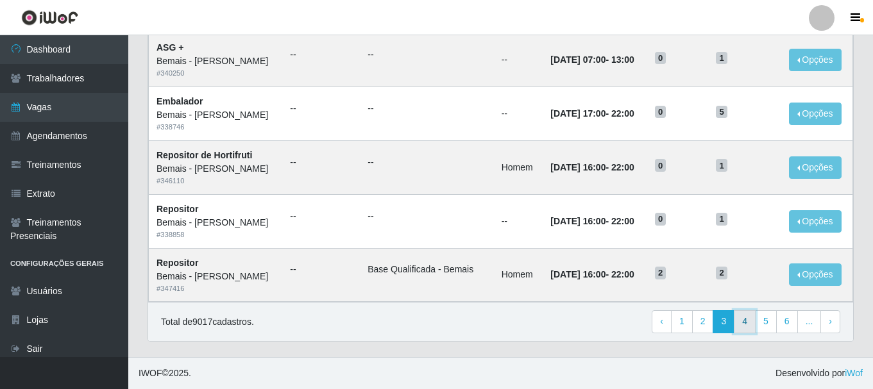
click at [754, 328] on link "4" at bounding box center [745, 321] width 22 height 23
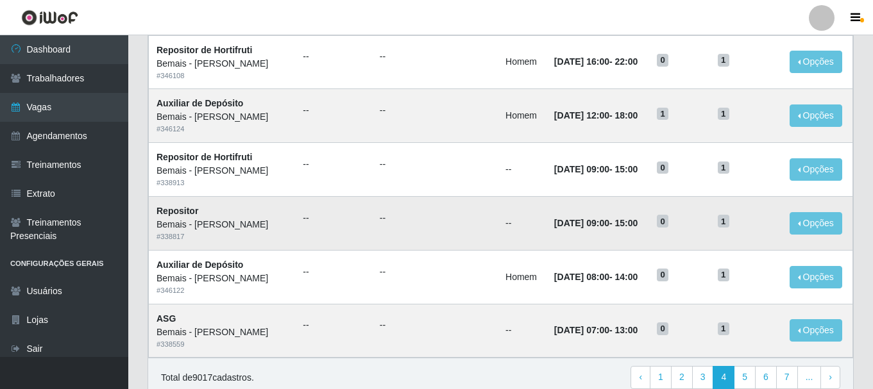
scroll to position [698, 0]
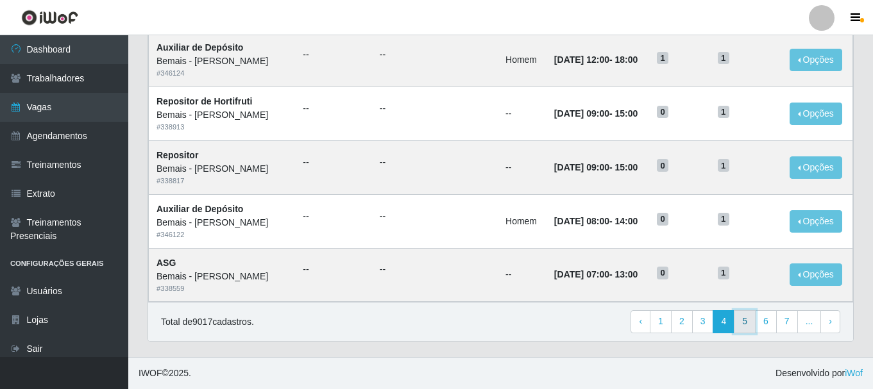
click at [746, 320] on link "5" at bounding box center [745, 321] width 22 height 23
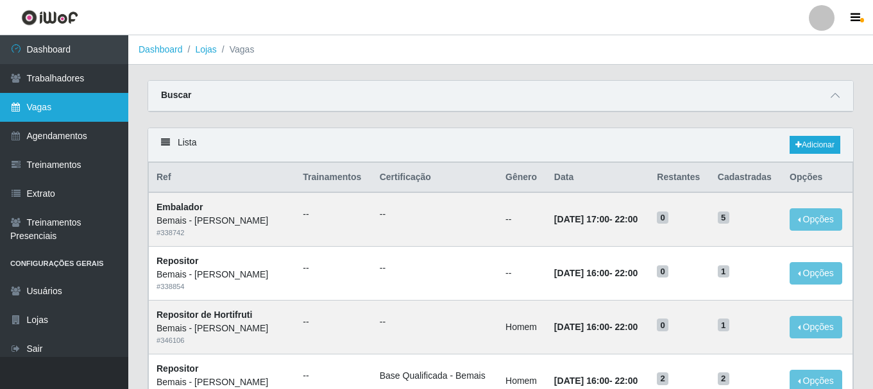
click at [46, 108] on link "Vagas" at bounding box center [64, 107] width 128 height 29
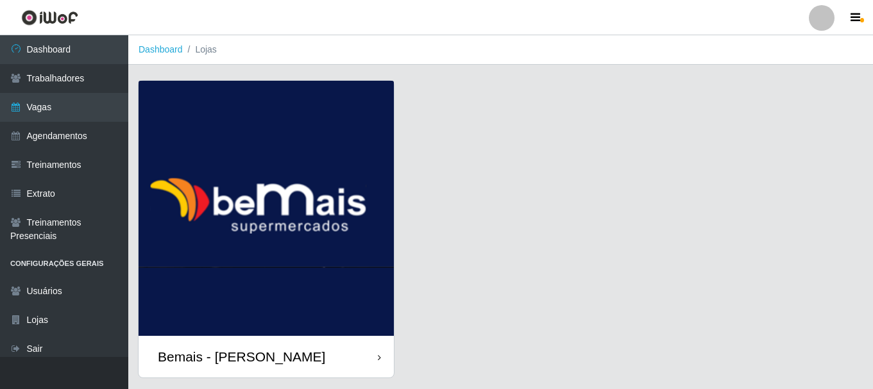
click at [317, 352] on div "Bemais - [PERSON_NAME]" at bounding box center [266, 357] width 255 height 42
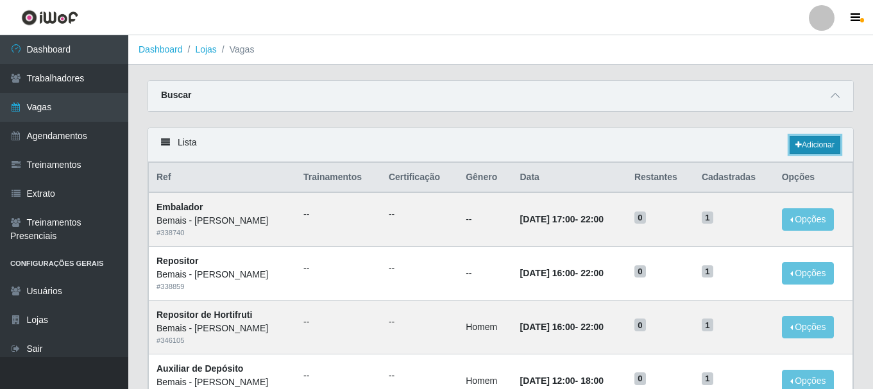
click at [812, 140] on link "Adicionar" at bounding box center [814, 145] width 51 height 18
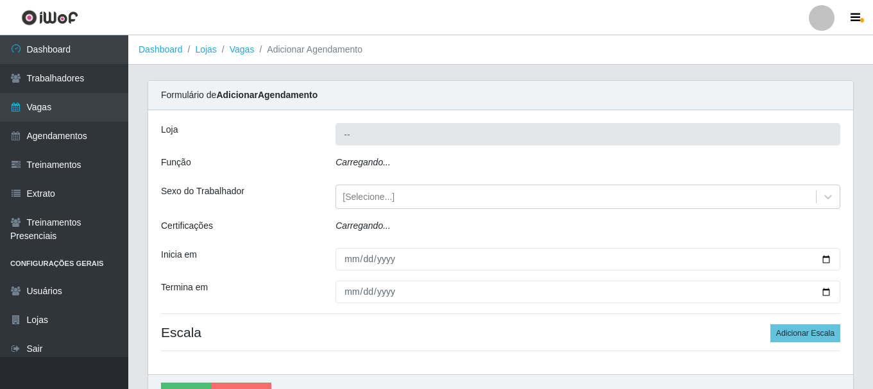
type input "Bemais - [PERSON_NAME]"
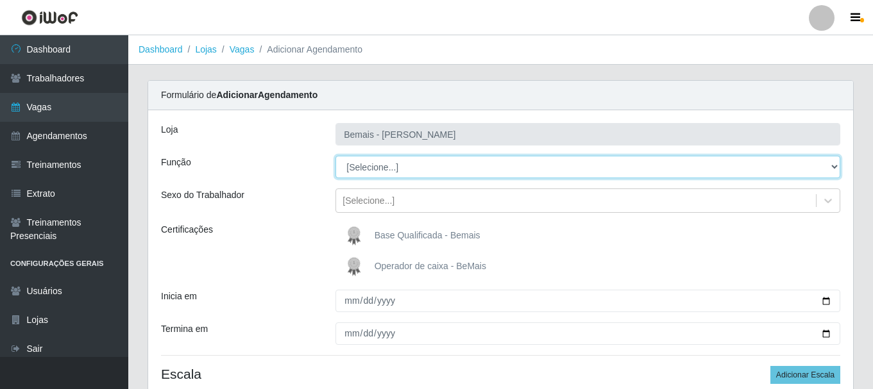
click at [836, 165] on select "[Selecione...] ASG ASG + ASG ++ Auxiliar de Depósito Auxiliar de Depósito + Aux…" at bounding box center [587, 167] width 505 height 22
select select "1"
click at [335, 156] on select "[Selecione...] ASG ASG + ASG ++ Auxiliar de Depósito Auxiliar de Depósito + Aux…" at bounding box center [587, 167] width 505 height 22
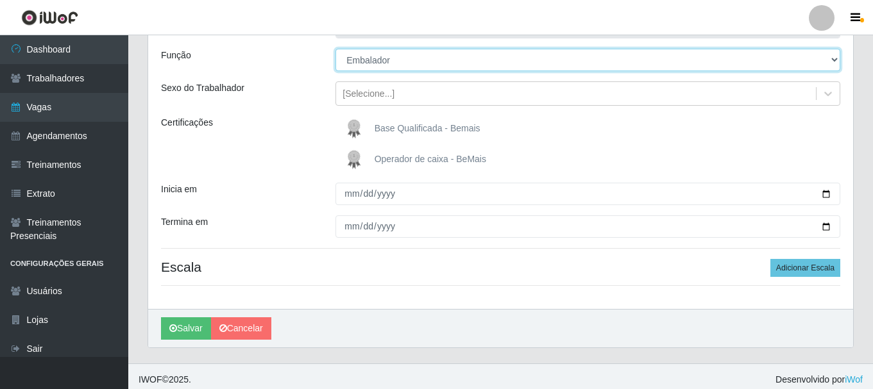
scroll to position [113, 0]
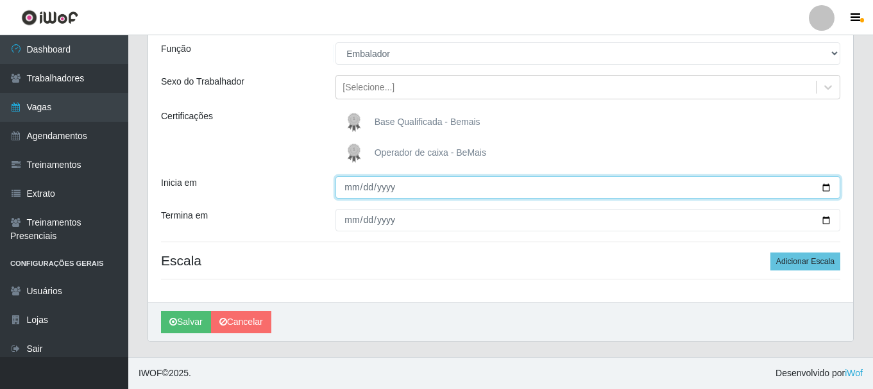
click at [828, 185] on input "Inicia em" at bounding box center [587, 187] width 505 height 22
type input "2025-09-23"
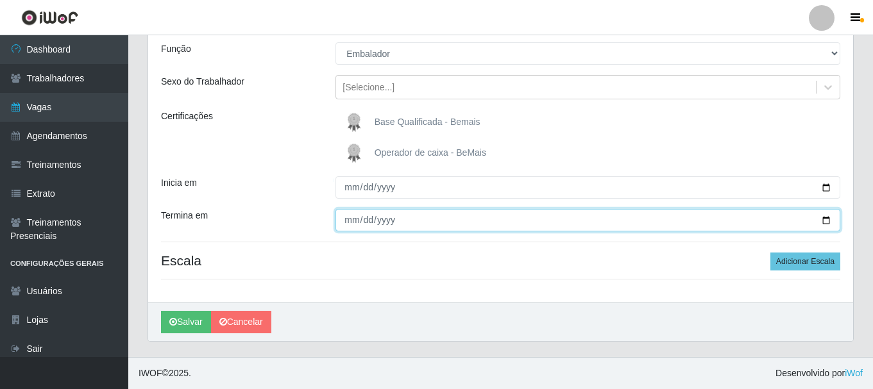
click at [827, 220] on input "Termina em" at bounding box center [587, 220] width 505 height 22
type input "2025-09-23"
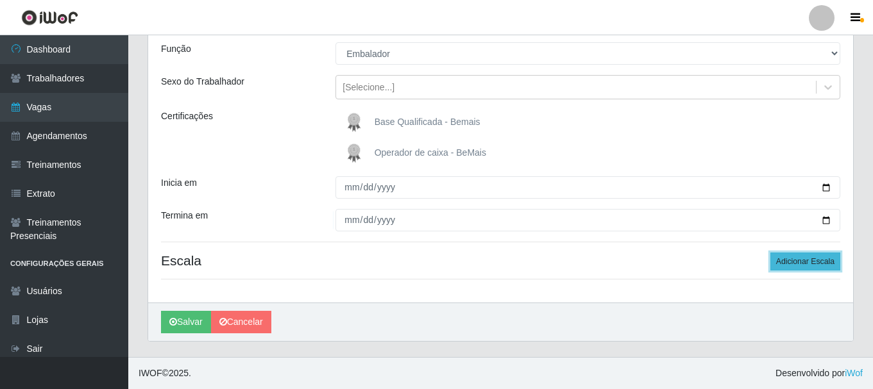
click at [793, 257] on button "Adicionar Escala" at bounding box center [805, 262] width 70 height 18
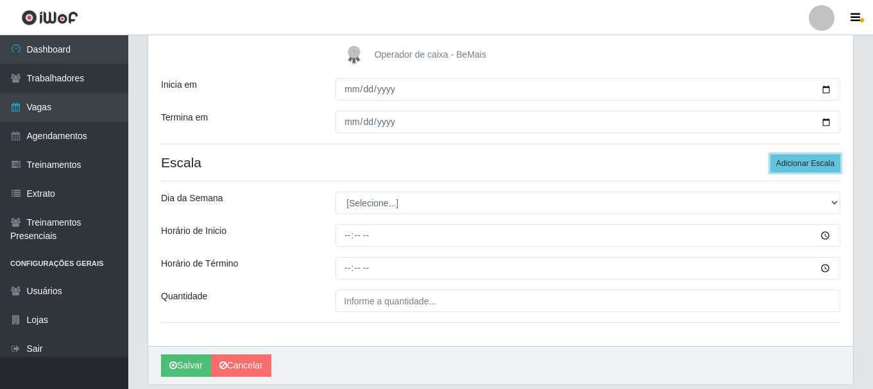
scroll to position [255, 0]
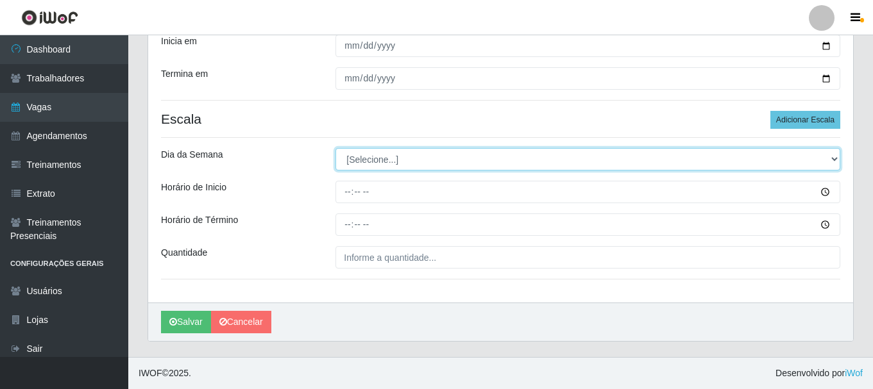
click at [836, 158] on select "[Selecione...] Segunda Terça Quarta Quinta Sexta Sábado Domingo" at bounding box center [587, 159] width 505 height 22
select select "2"
click at [335, 148] on select "[Selecione...] Segunda Terça Quarta Quinta Sexta Sábado Domingo" at bounding box center [587, 159] width 505 height 22
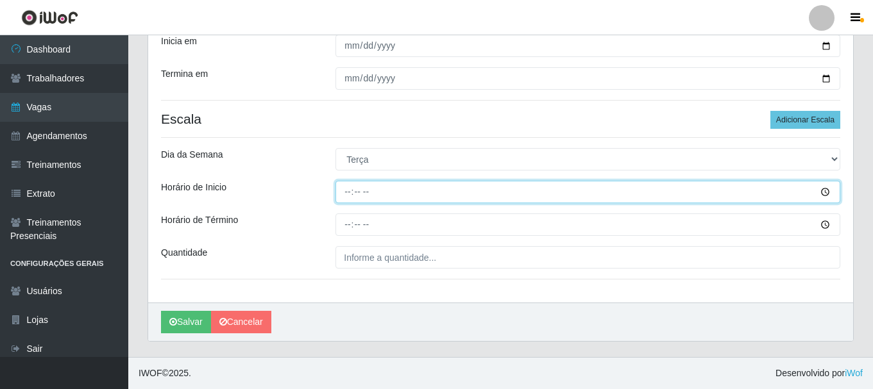
click at [347, 196] on input "Horário de Inicio" at bounding box center [587, 192] width 505 height 22
click at [823, 190] on input "Horário de Inicio" at bounding box center [587, 192] width 505 height 22
click at [445, 183] on input "Horário de Inicio" at bounding box center [587, 192] width 505 height 22
type input "17:00"
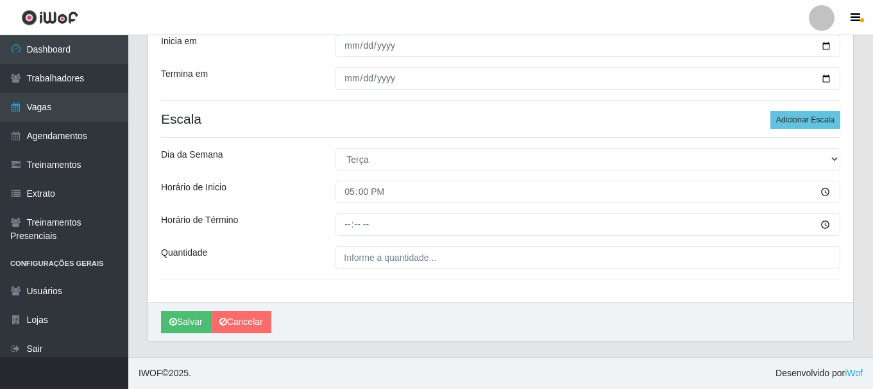
click at [344, 210] on div "Loja Bemais - Ruy Carneiro Função [Selecione...] ASG ASG + ASG ++ Auxiliar de D…" at bounding box center [500, 79] width 705 height 448
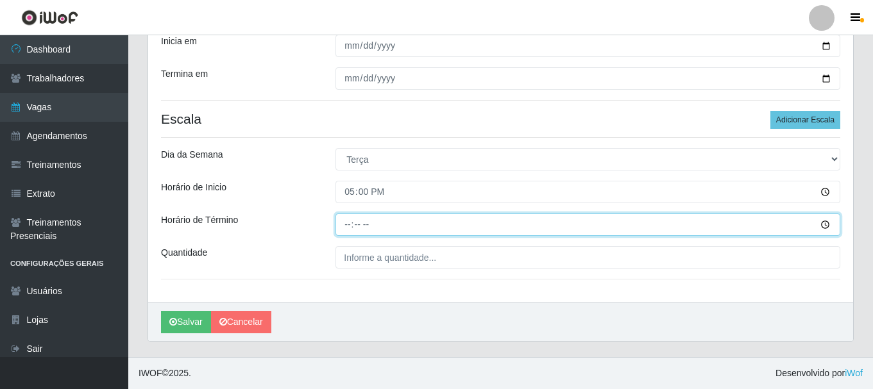
click at [344, 219] on input "Horário de Término" at bounding box center [587, 225] width 505 height 22
type input "22:00"
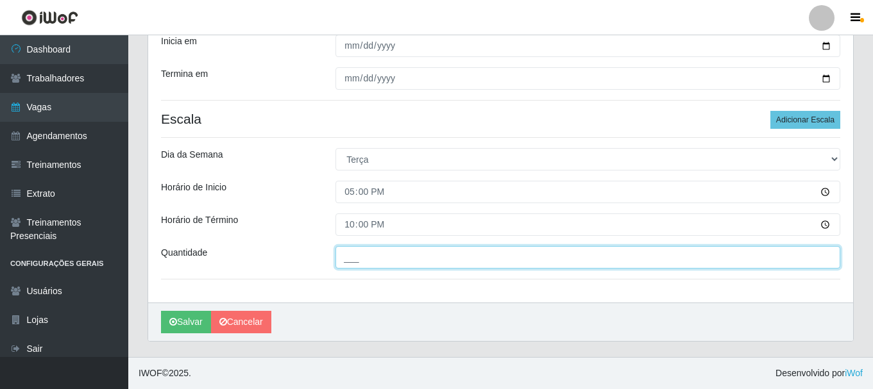
click at [469, 262] on input "___" at bounding box center [587, 257] width 505 height 22
type input "4__"
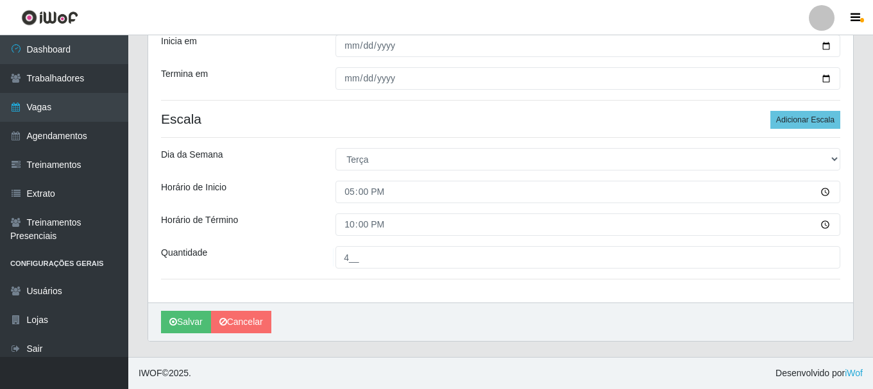
click at [473, 305] on div "Salvar Cancelar" at bounding box center [500, 322] width 705 height 38
click at [190, 327] on button "Salvar" at bounding box center [186, 322] width 50 height 22
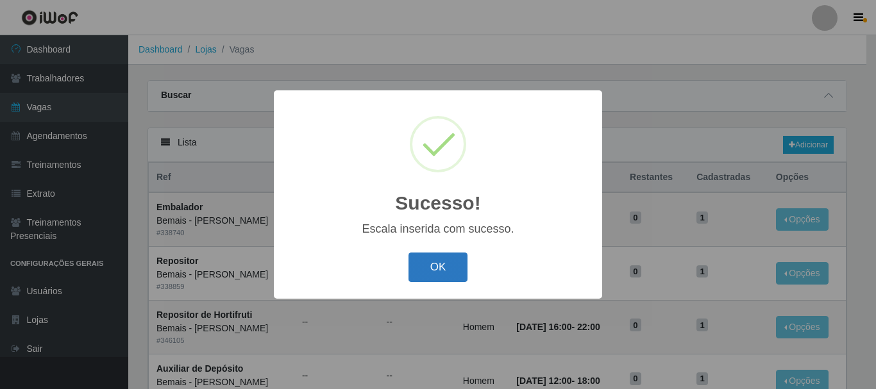
click at [444, 260] on button "OK" at bounding box center [438, 268] width 60 height 30
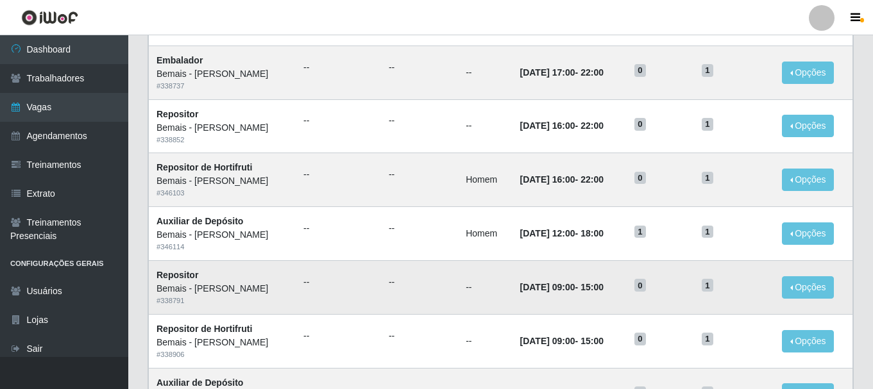
scroll to position [698, 0]
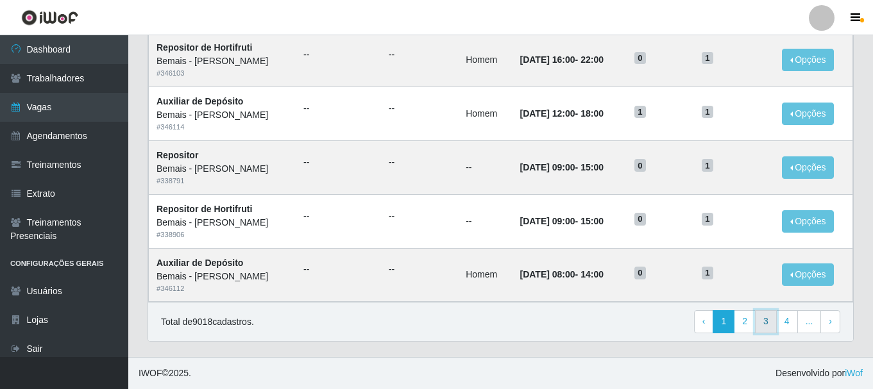
click at [764, 323] on link "3" at bounding box center [766, 321] width 22 height 23
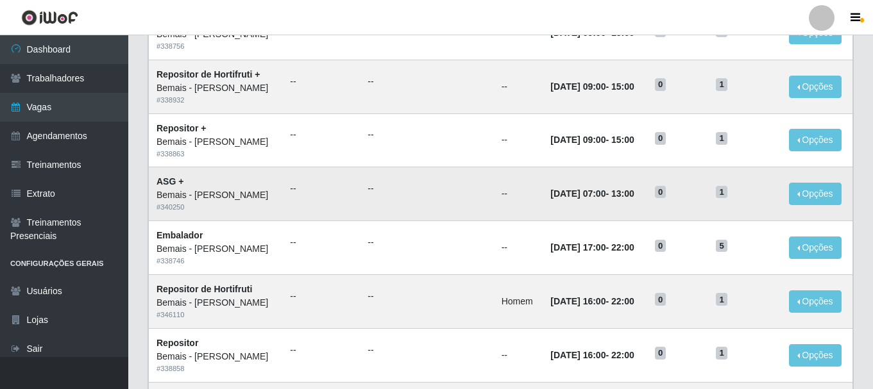
scroll to position [698, 0]
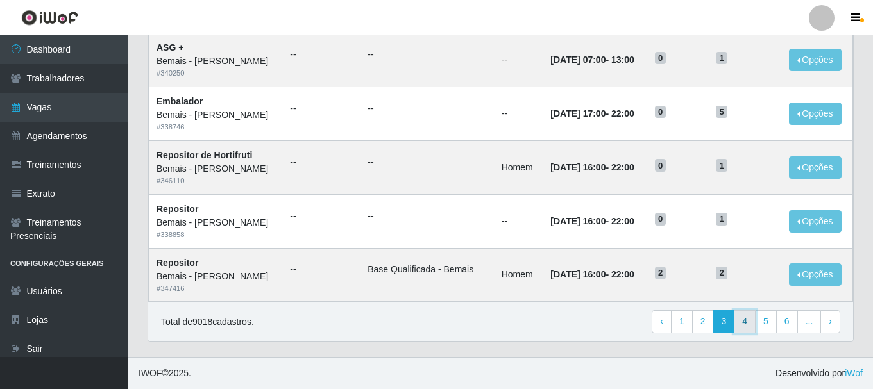
click at [748, 321] on link "4" at bounding box center [745, 321] width 22 height 23
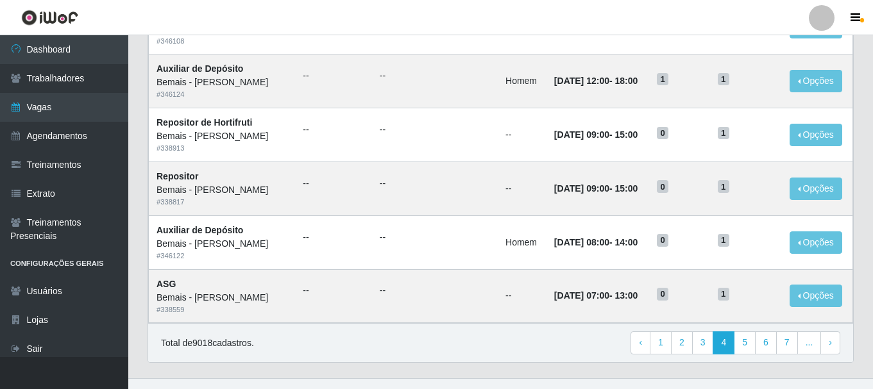
scroll to position [698, 0]
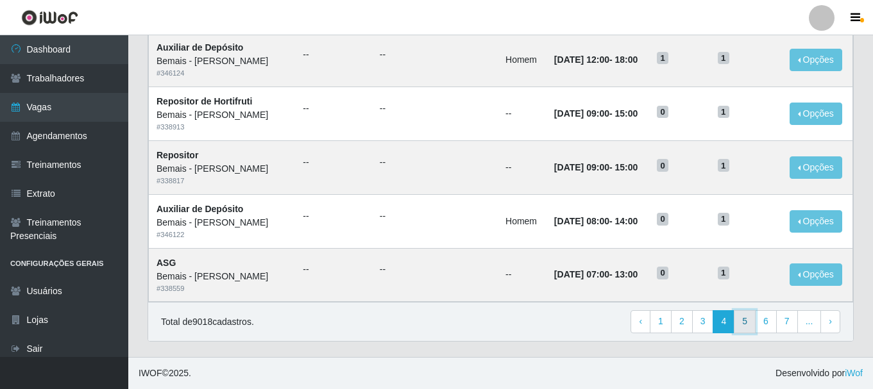
click at [744, 325] on link "5" at bounding box center [745, 321] width 22 height 23
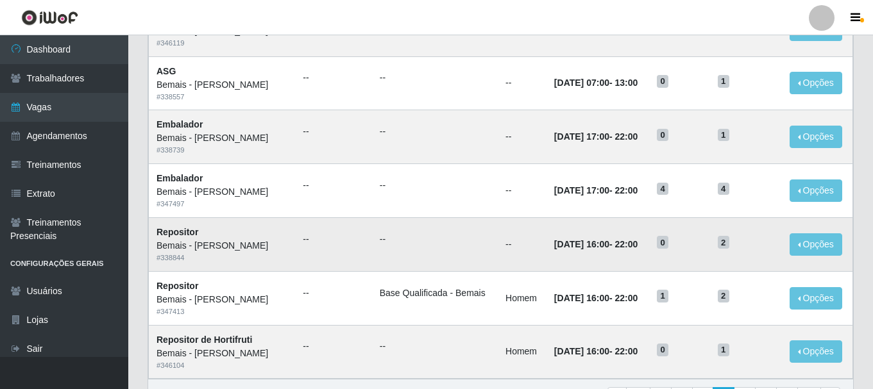
scroll to position [569, 0]
